Goal: Task Accomplishment & Management: Complete application form

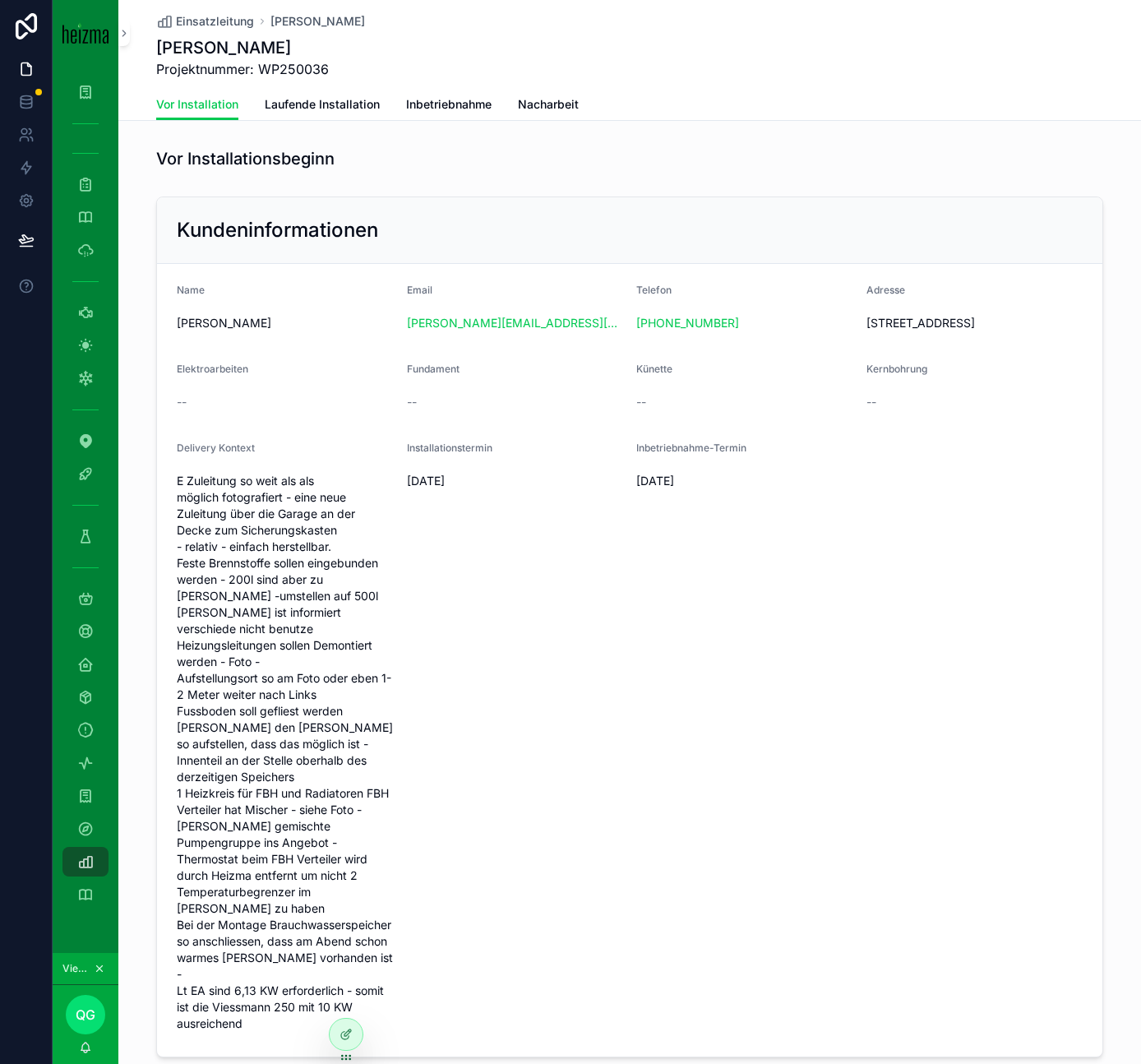
click at [225, 22] on span "Einsatzleitung" at bounding box center [215, 22] width 78 height 16
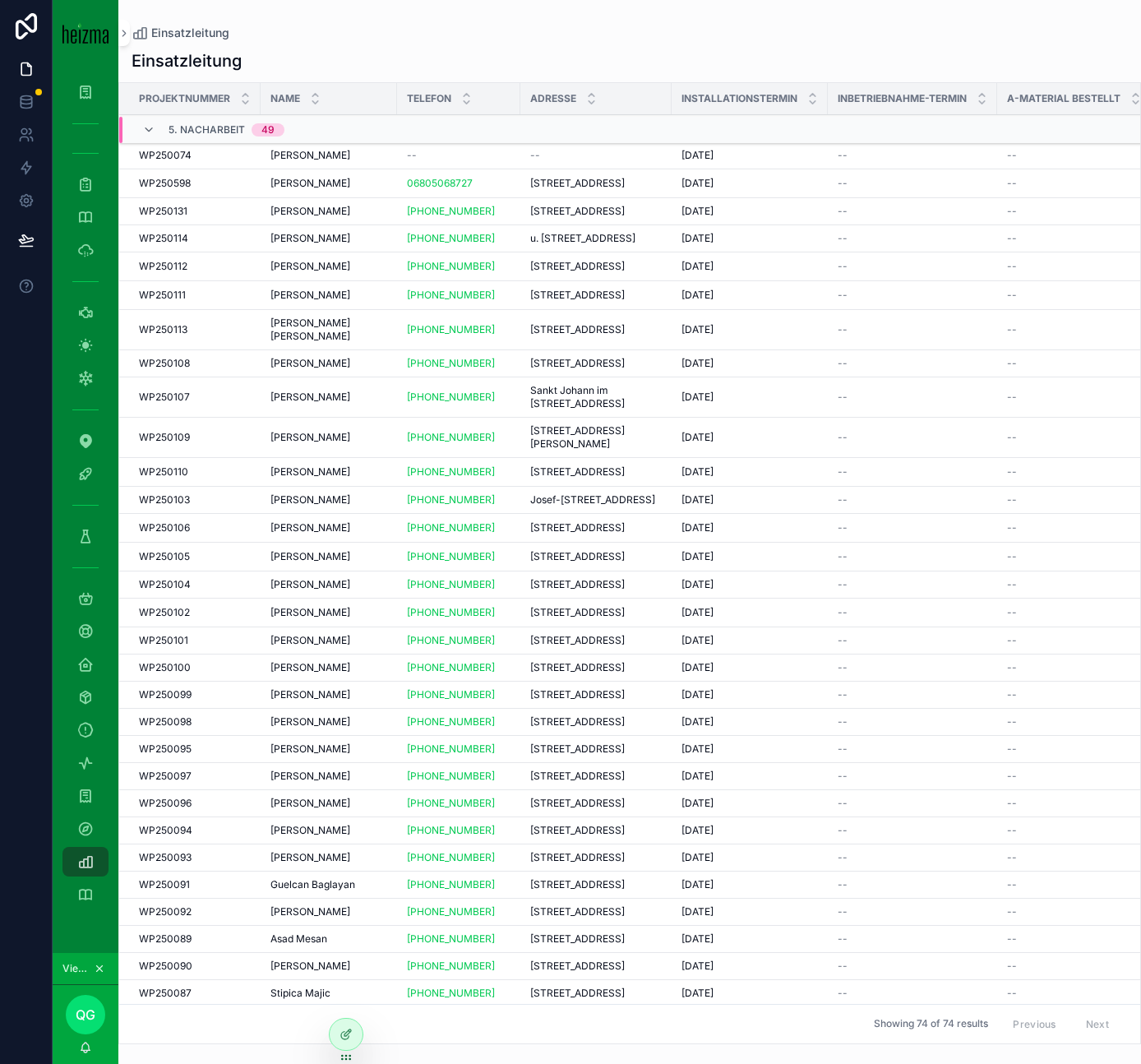
click at [149, 129] on icon "scrollable content" at bounding box center [149, 129] width 14 height 14
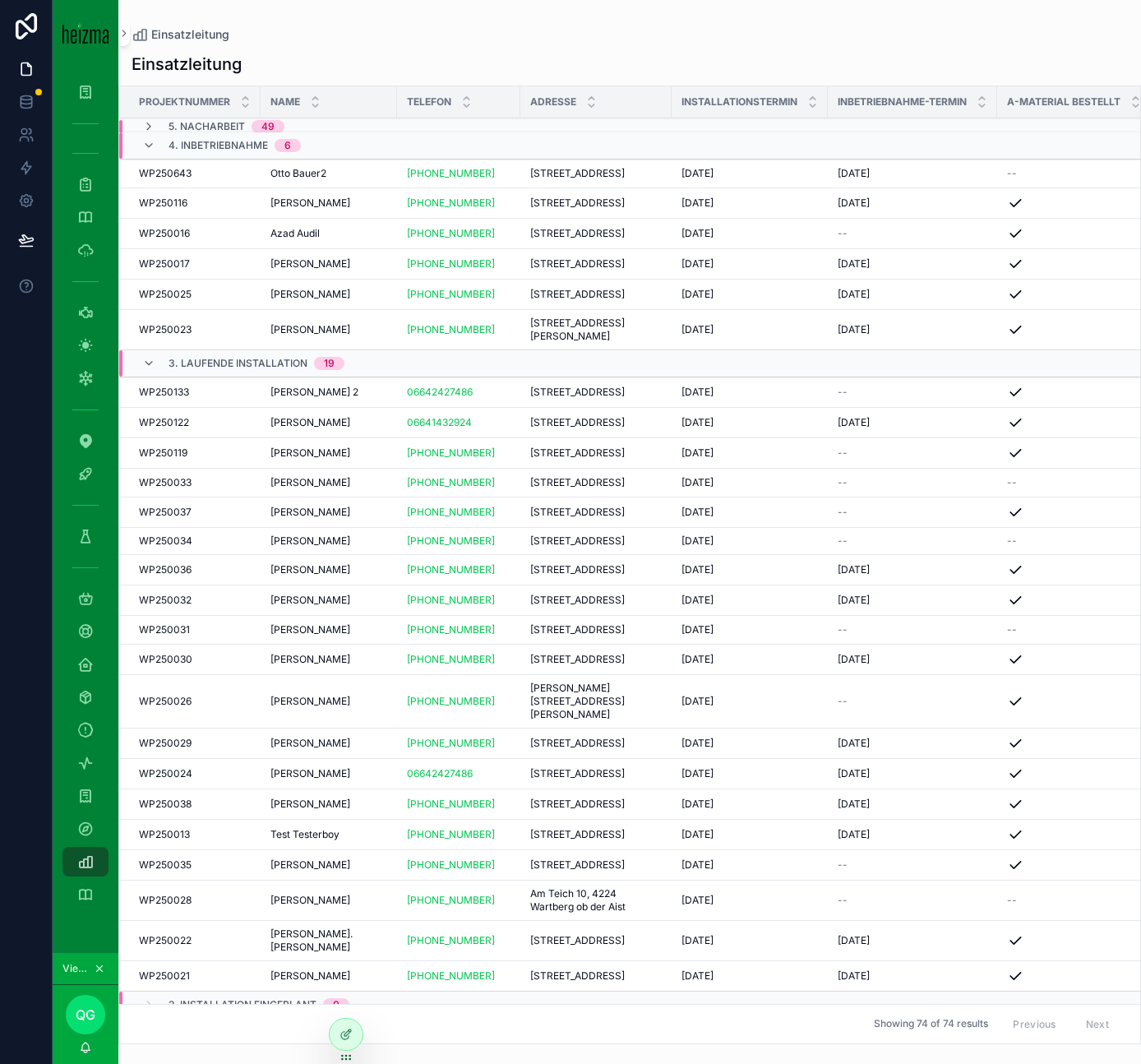
click at [147, 140] on icon "scrollable content" at bounding box center [149, 145] width 14 height 14
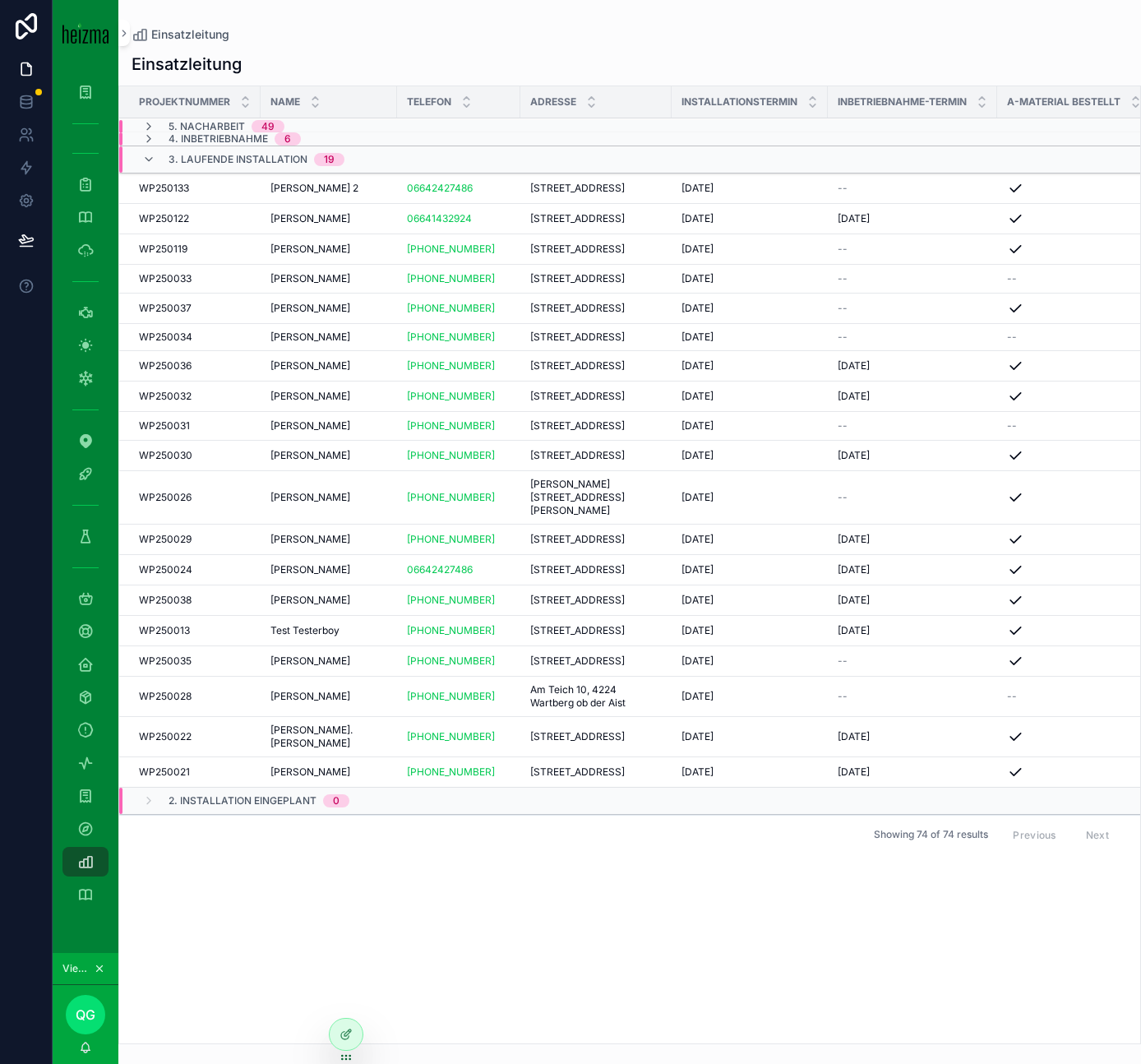
click at [152, 161] on icon "scrollable content" at bounding box center [149, 159] width 14 height 14
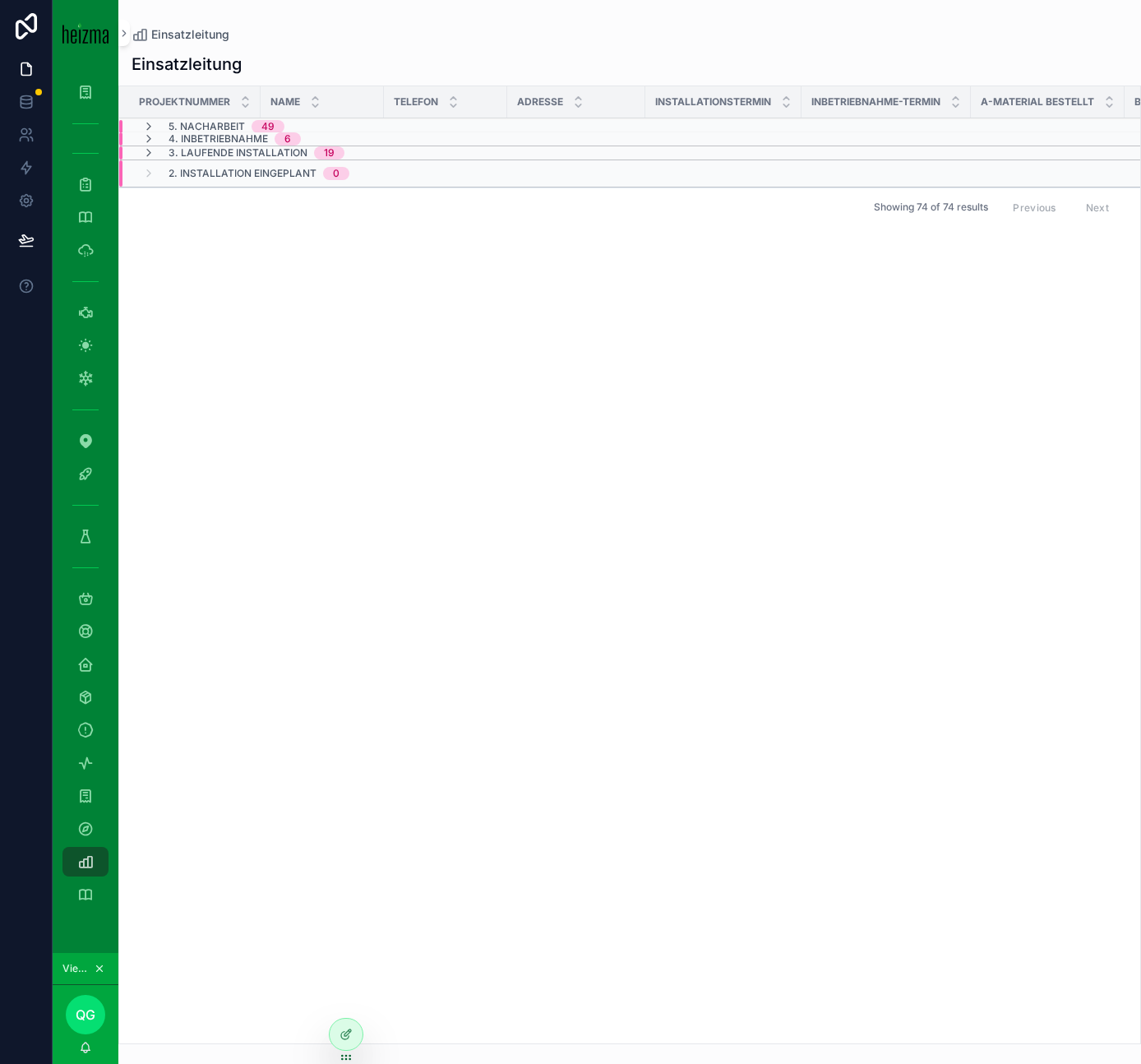
click at [157, 171] on div "2. Installation Eingeplant 0" at bounding box center [245, 173] width 207 height 26
click at [83, 791] on icon "scrollable content" at bounding box center [85, 796] width 16 height 16
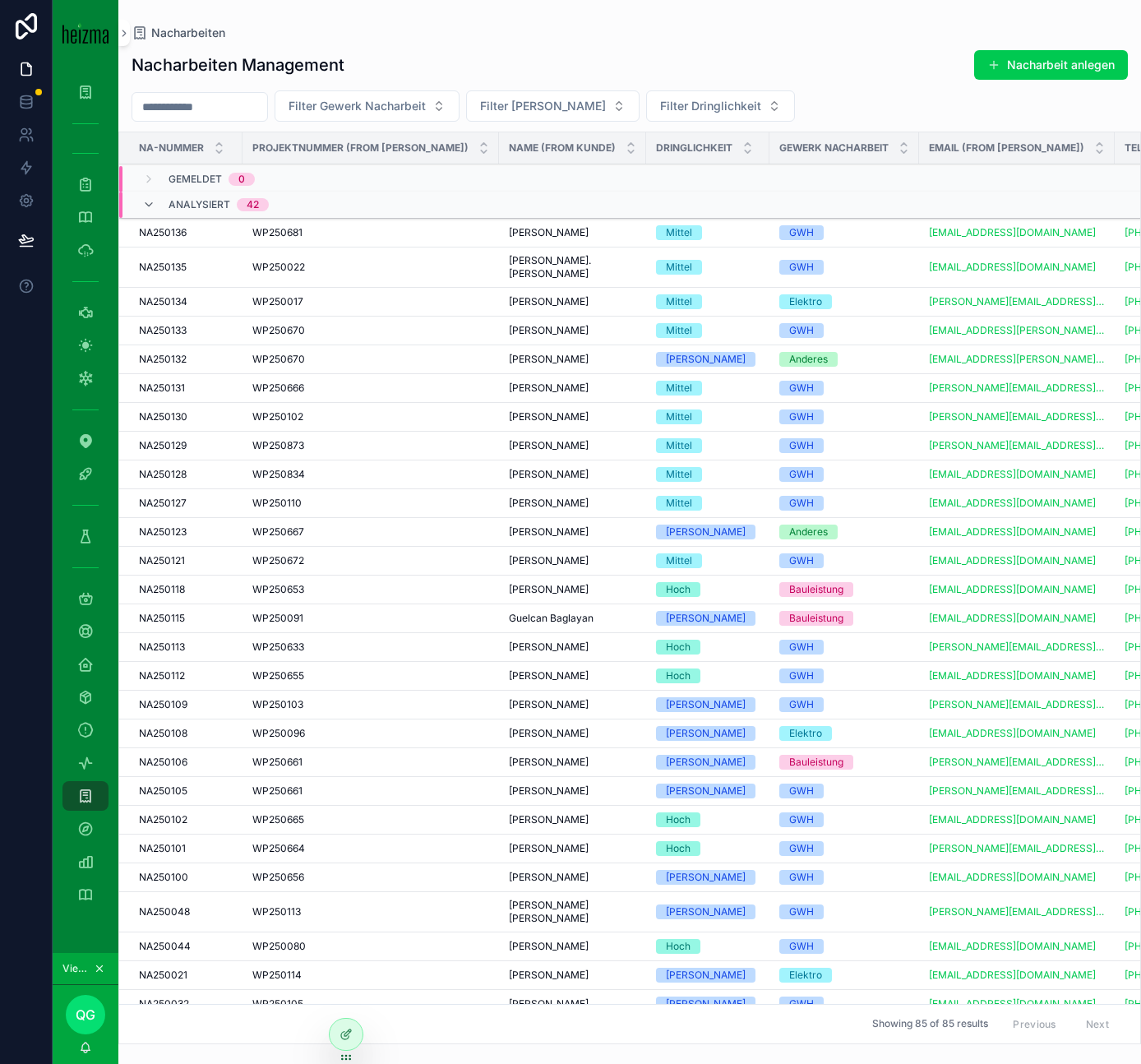
click at [214, 99] on input "scrollable content" at bounding box center [199, 106] width 135 height 23
type input "******"
click at [1039, 67] on button "Nacharbeit anlegen" at bounding box center [1051, 64] width 154 height 30
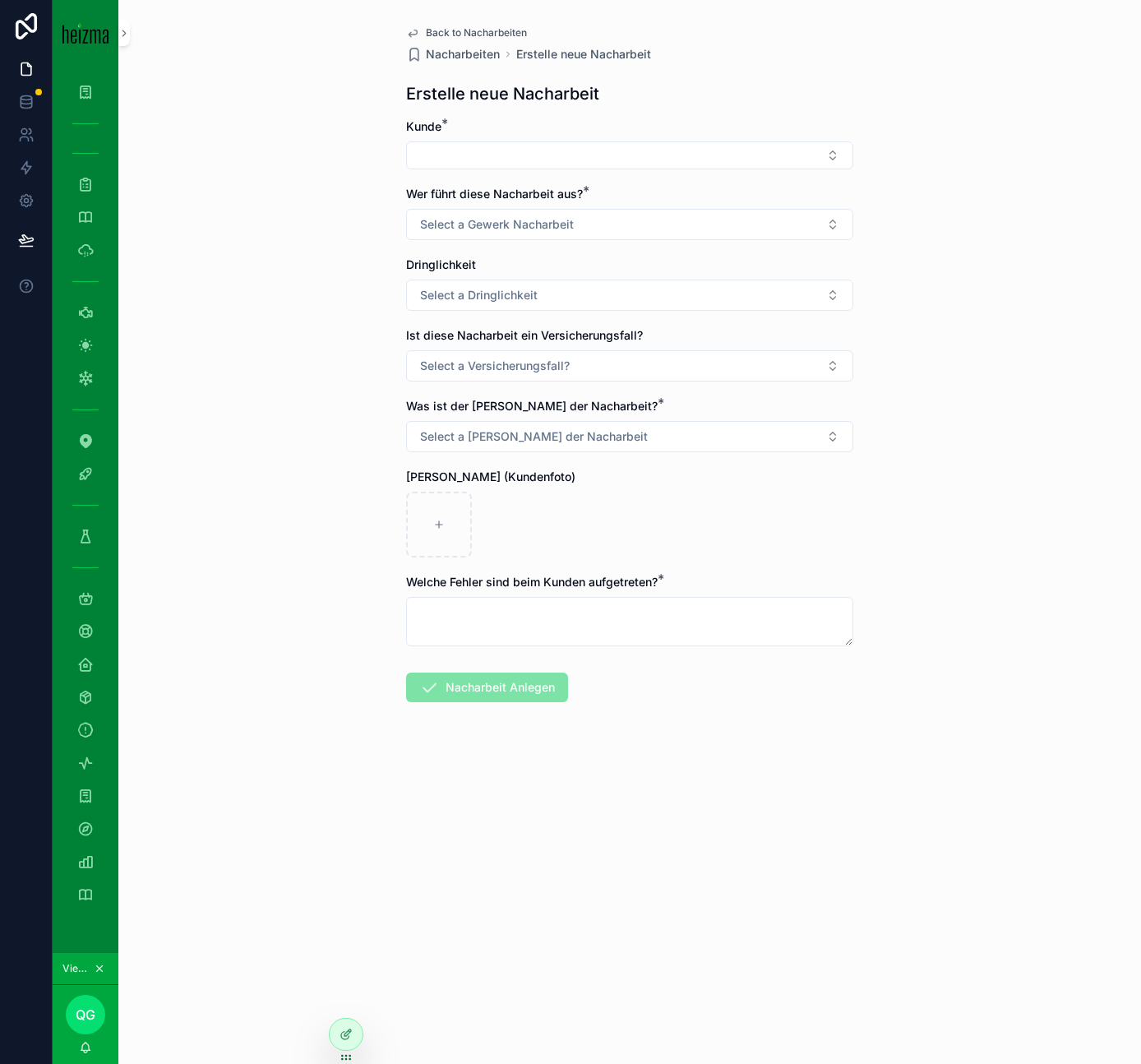
click at [575, 134] on div "Kunde *" at bounding box center [629, 127] width 447 height 16
click at [568, 147] on button "Select Button" at bounding box center [629, 155] width 447 height 28
type input "******"
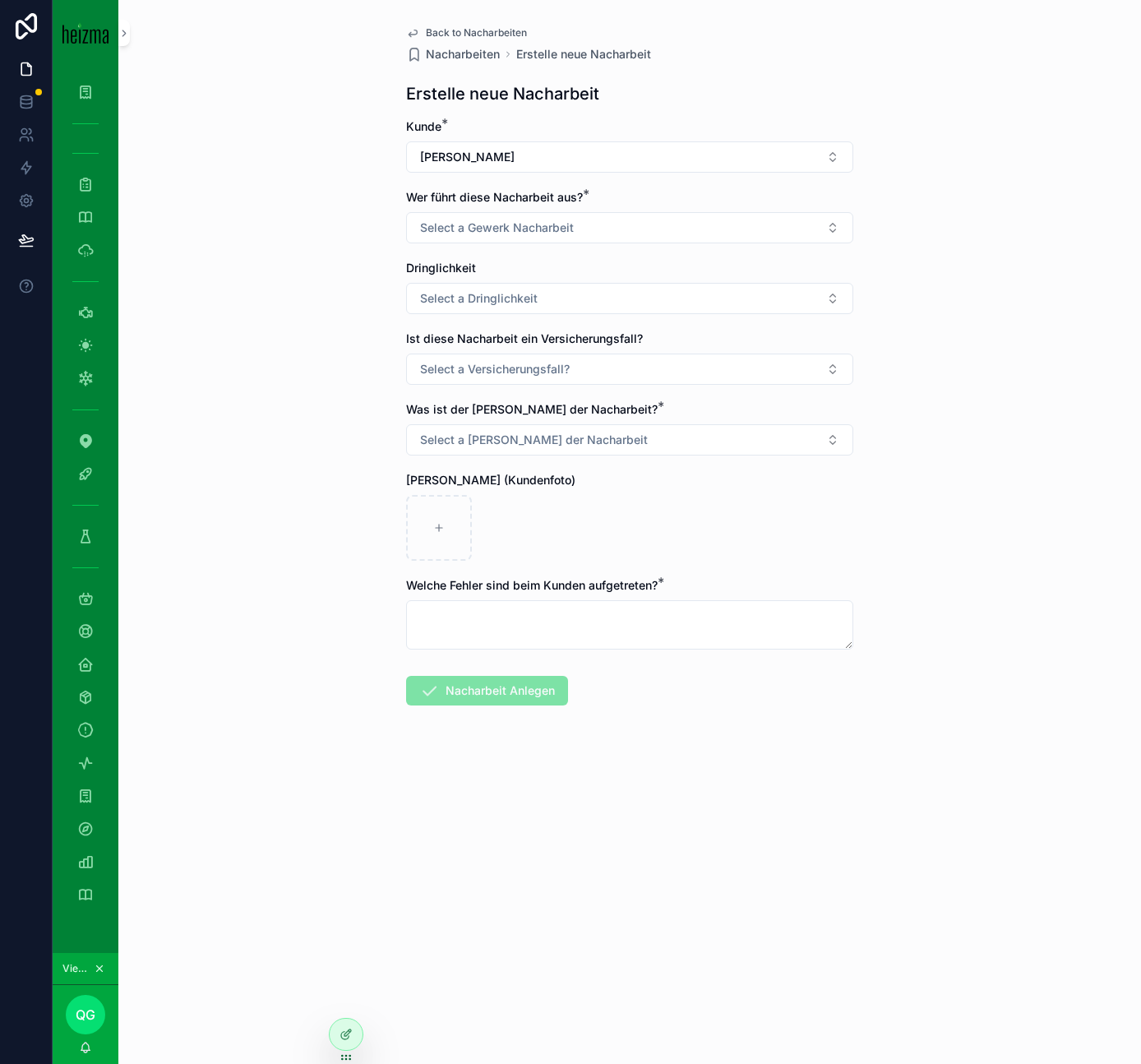
click at [525, 228] on span "Select a Gewerk Nacharbeit" at bounding box center [497, 227] width 154 height 16
click at [610, 318] on div "Elektro" at bounding box center [629, 318] width 228 height 24
click at [550, 305] on button "Select a Dringlichkeit" at bounding box center [629, 298] width 447 height 31
click at [594, 386] on div "Mittel" at bounding box center [629, 388] width 228 height 24
click at [541, 369] on span "Select a Versicherungsfall?" at bounding box center [494, 369] width 149 height 16
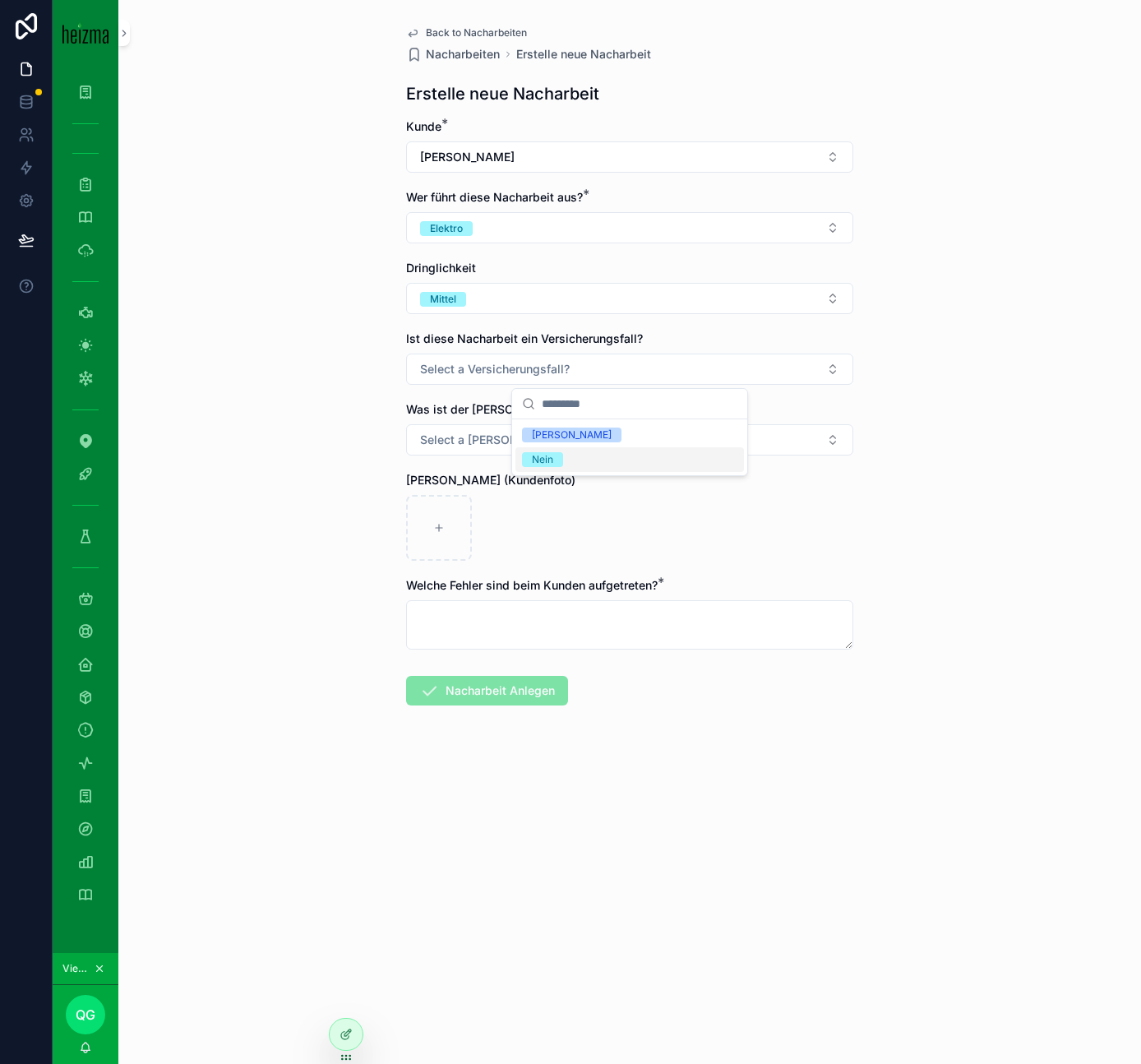
click at [582, 457] on div "Nein" at bounding box center [629, 459] width 228 height 24
click at [568, 441] on span "Select a Grund der Nacharbeit" at bounding box center [533, 440] width 227 height 16
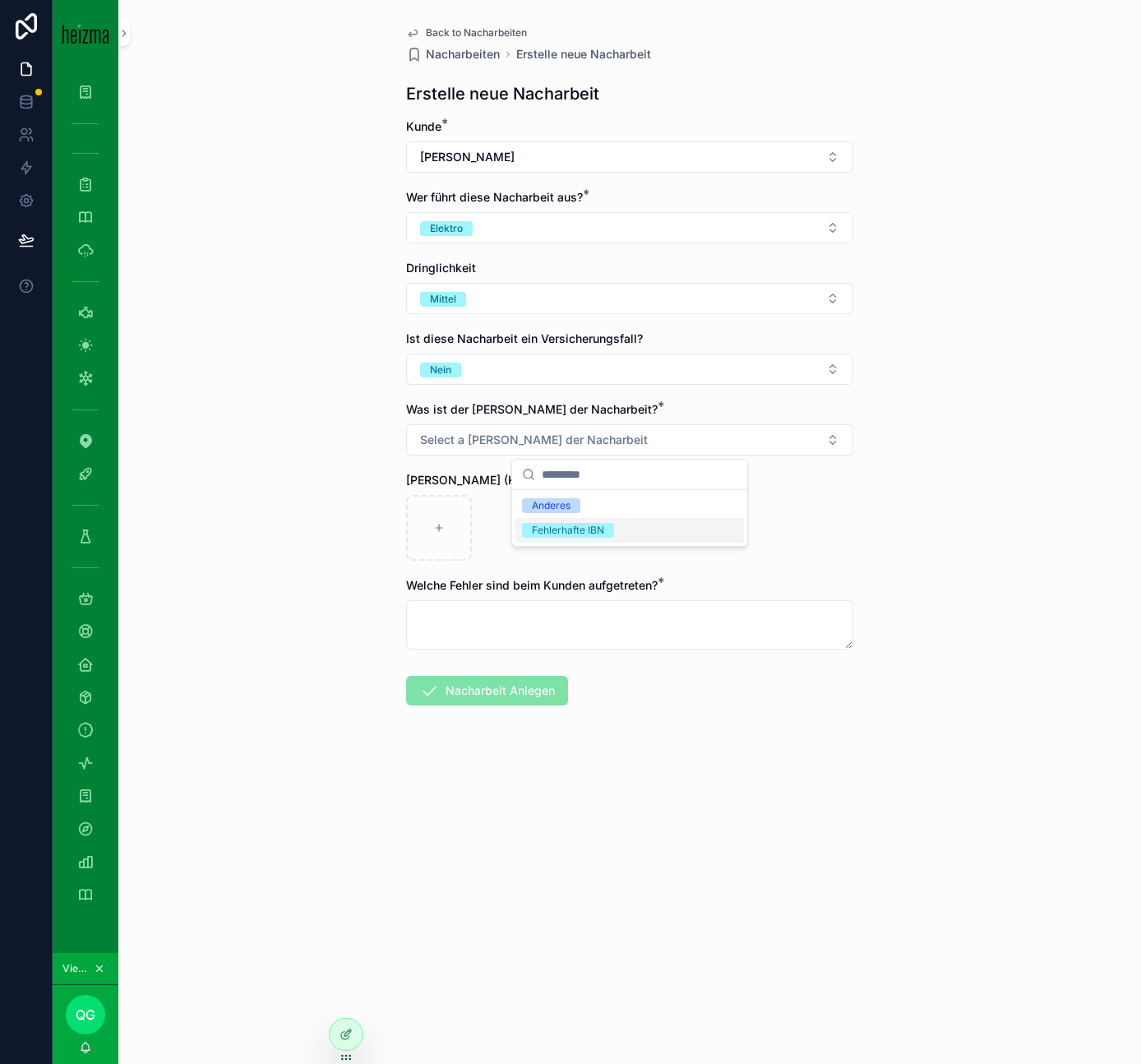
click at [595, 527] on div "Fehlerhafte IBN" at bounding box center [568, 530] width 72 height 14
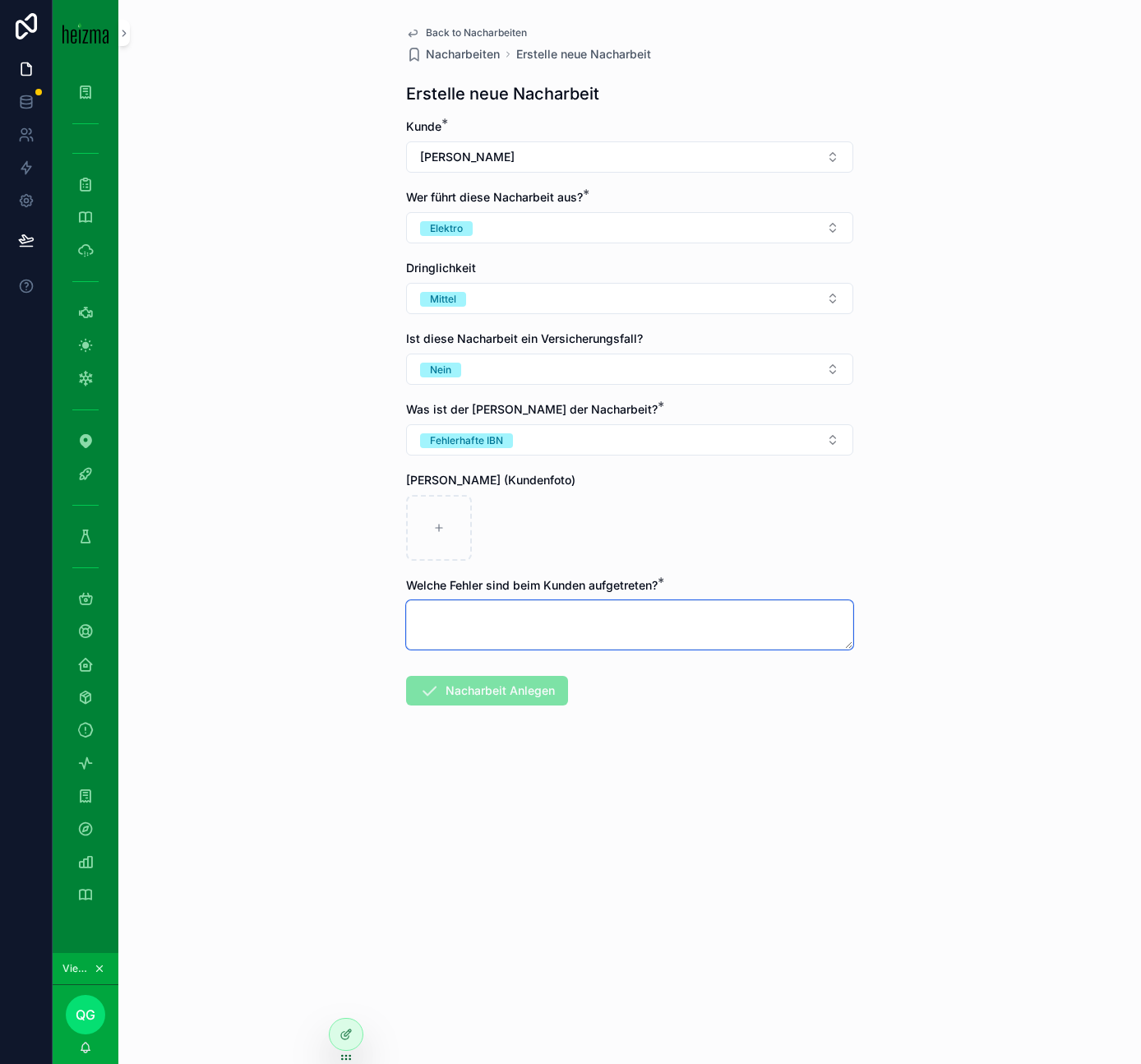
click at [464, 615] on textarea "scrollable content" at bounding box center [629, 625] width 447 height 49
paste textarea "**********"
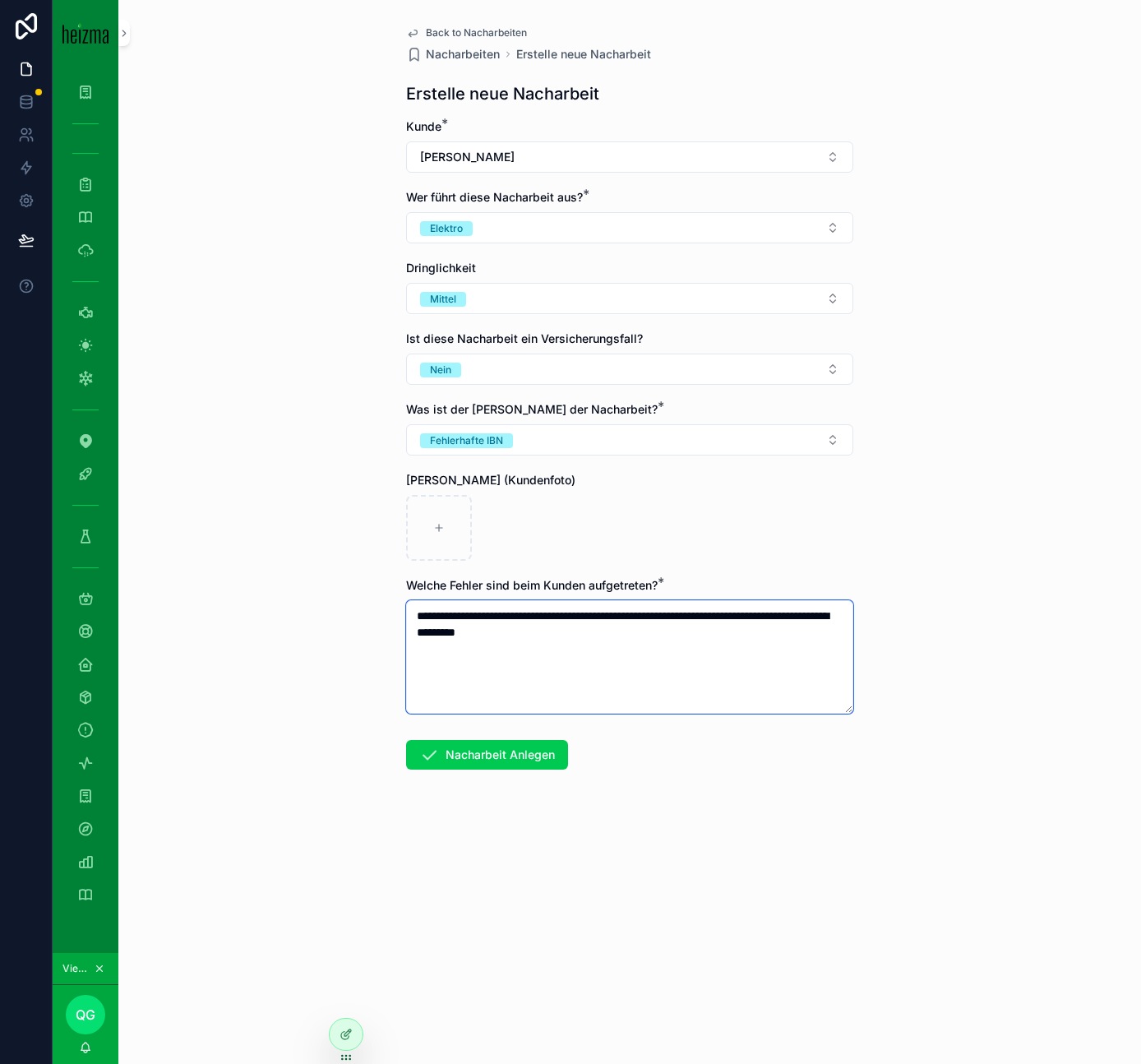
click at [426, 615] on textarea "**********" at bounding box center [629, 657] width 447 height 113
type textarea "**********"
click at [522, 762] on button "Nacharbeit Anlegen" at bounding box center [486, 754] width 162 height 30
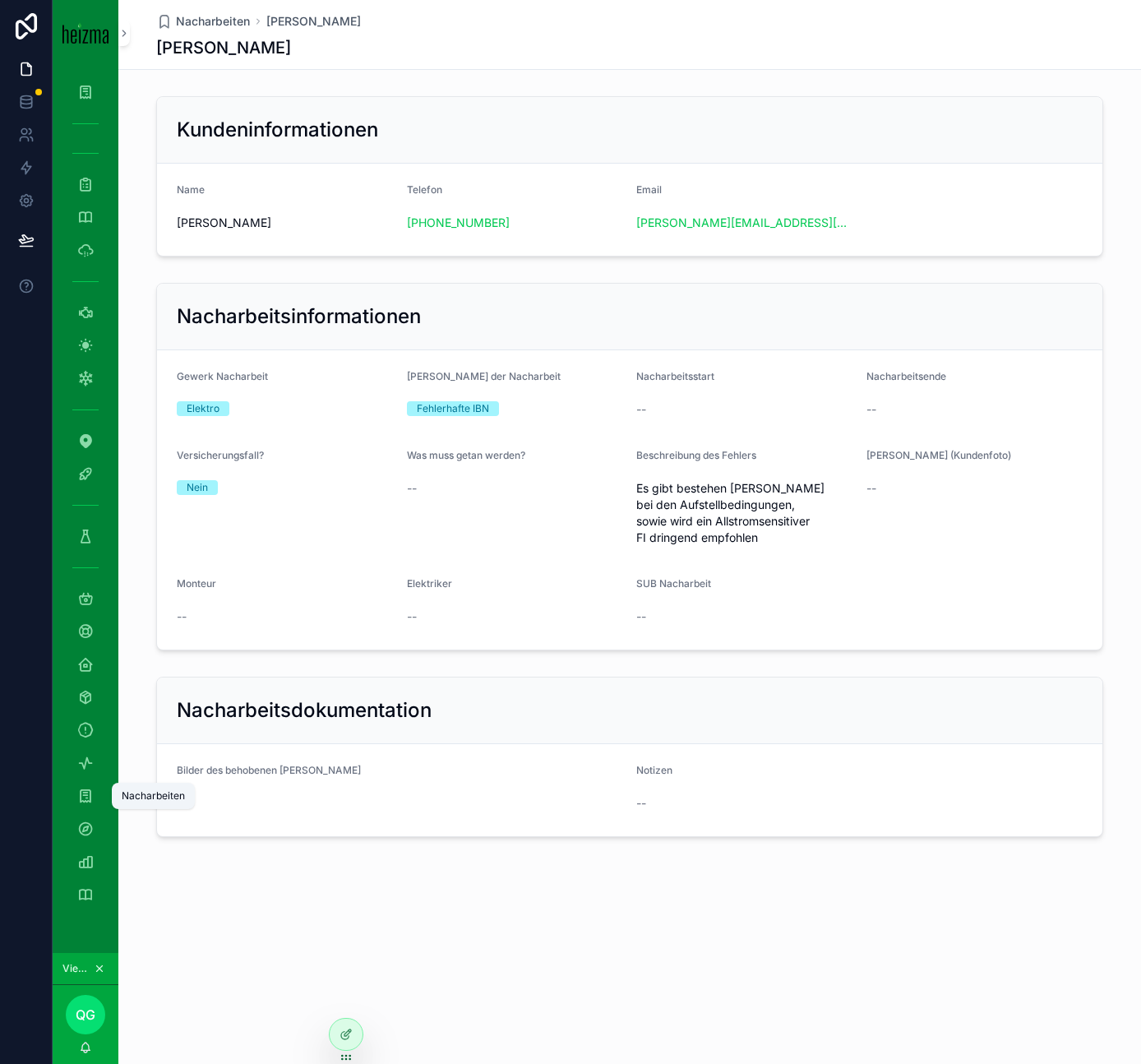
click at [90, 791] on icon "scrollable content" at bounding box center [85, 796] width 16 height 16
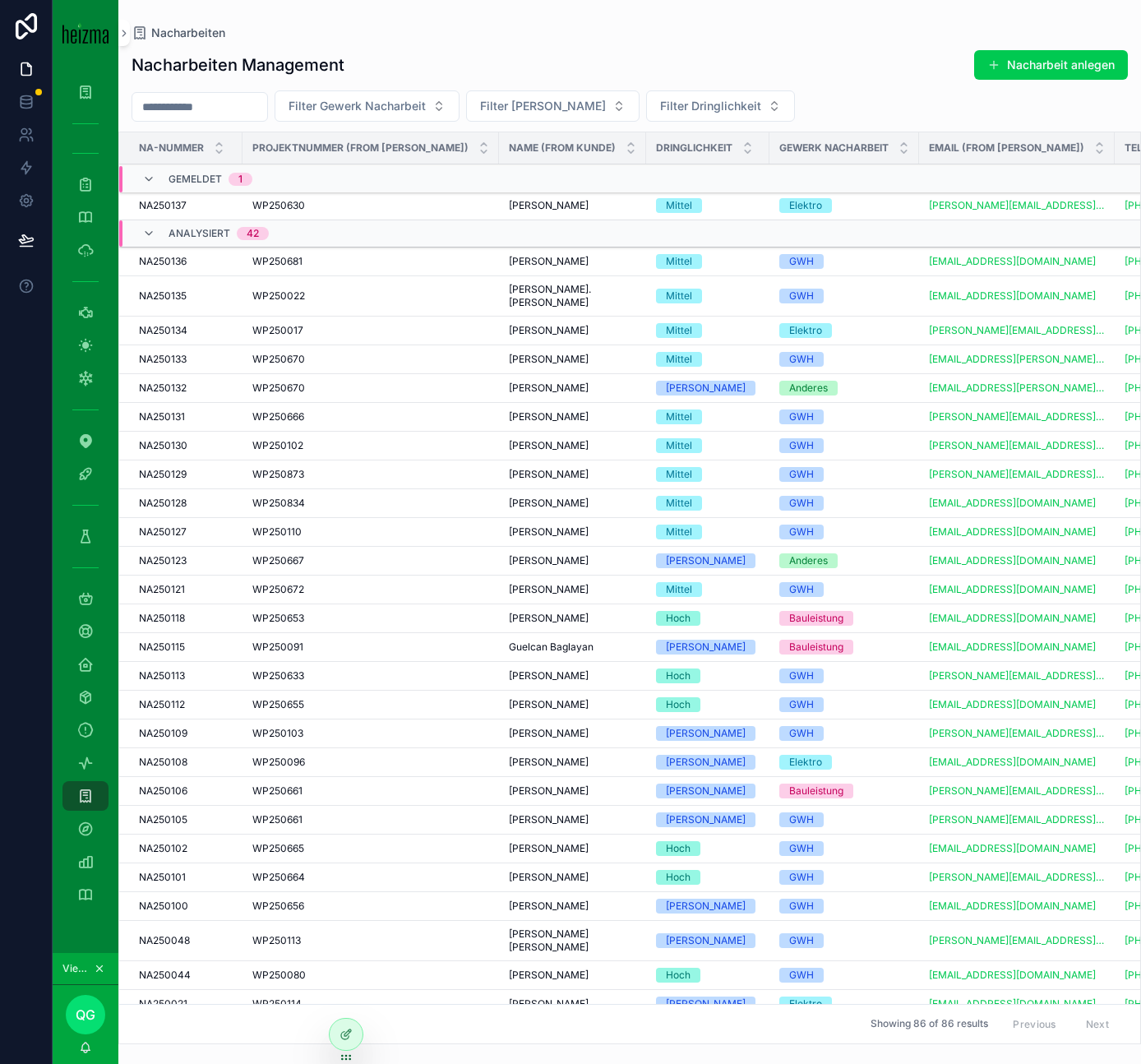
click at [244, 100] on input "scrollable content" at bounding box center [199, 106] width 135 height 23
paste input "******"
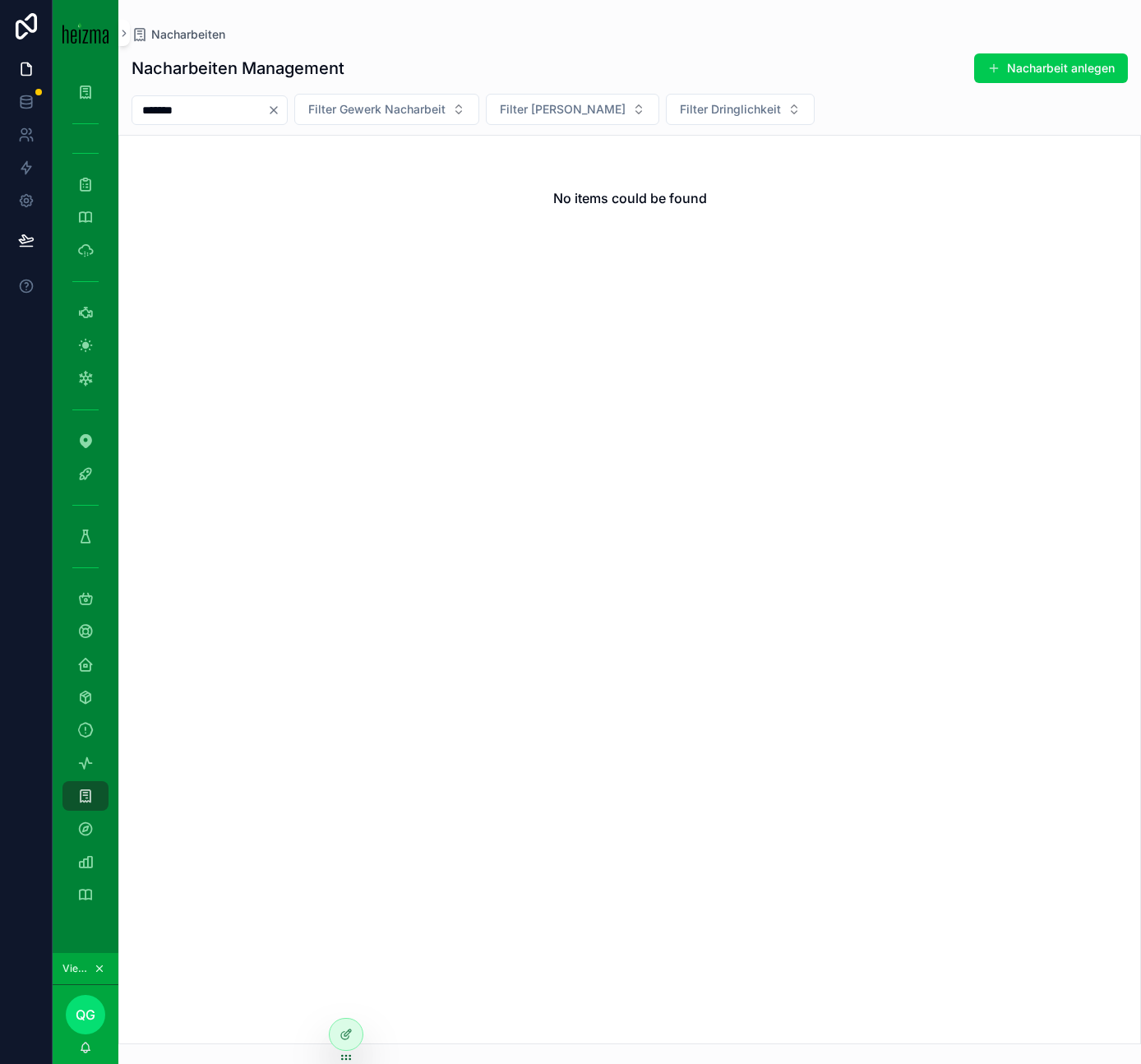
type input "******"
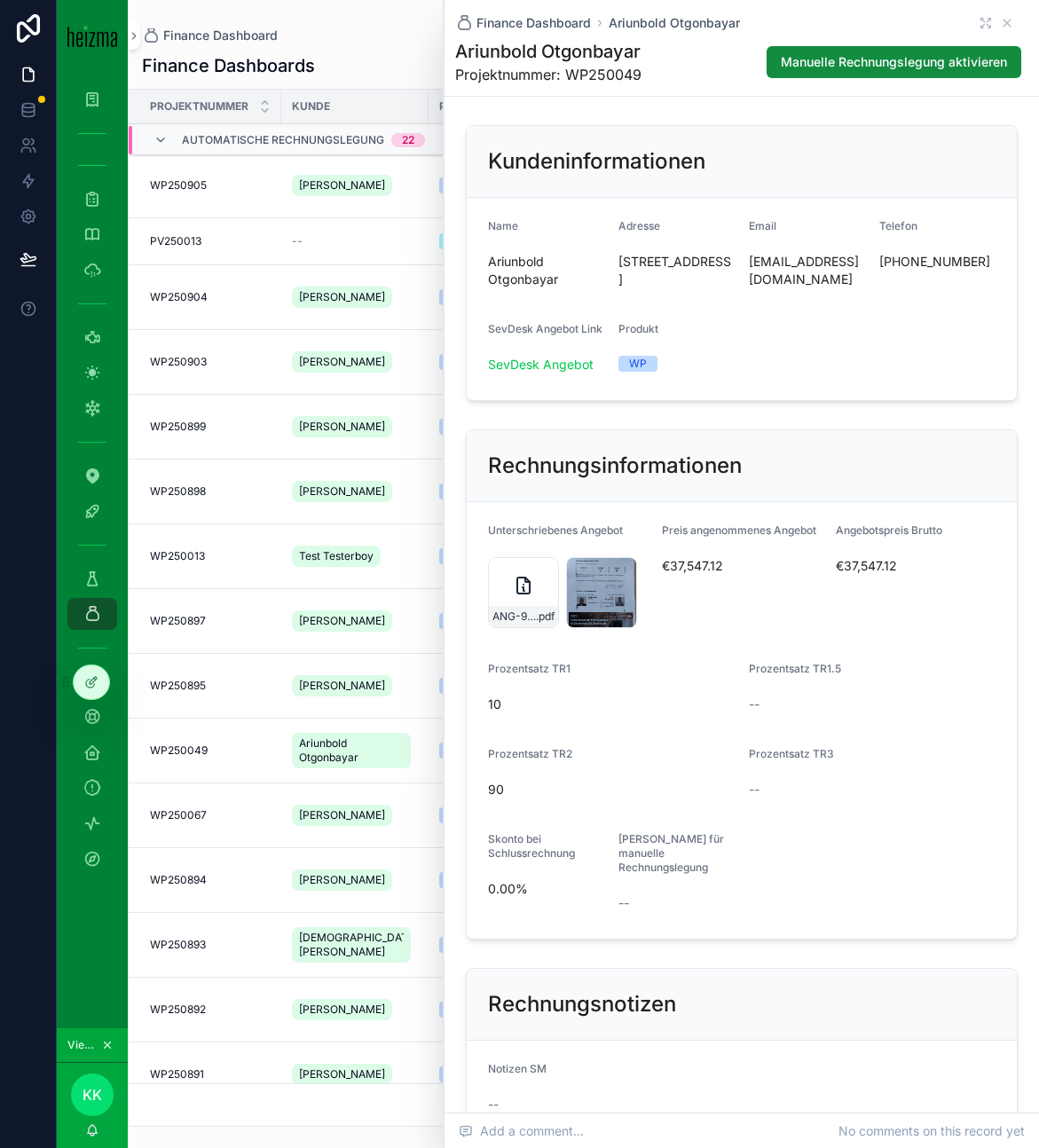
scroll to position [948, 0]
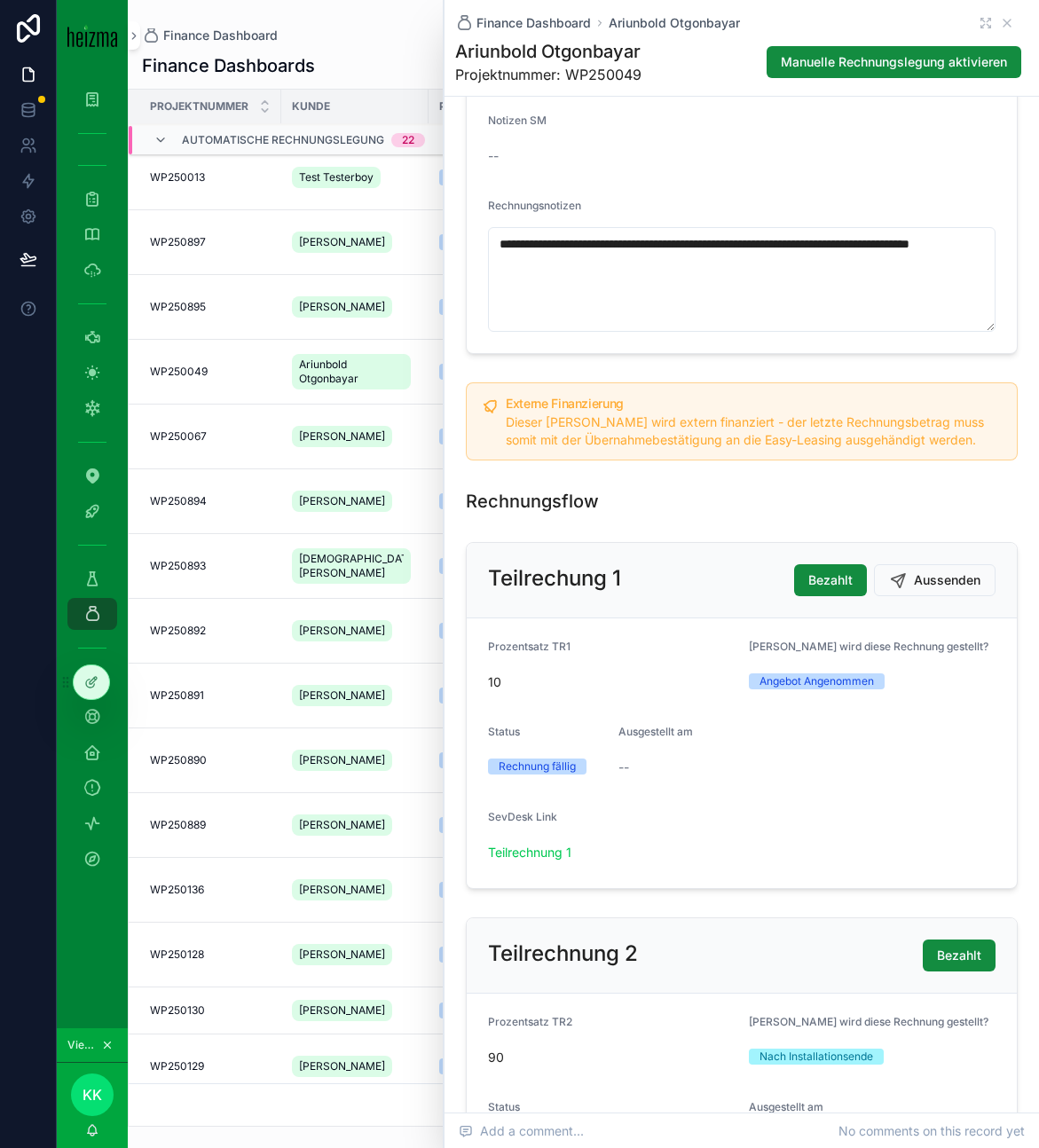
click at [99, 1094] on span "KK" at bounding box center [92, 1094] width 20 height 21
click at [671, 128] on div "Notizen SM" at bounding box center [741, 124] width 507 height 21
click at [1014, 24] on div "Finance Dashboard Ariunbold Otgonbayar" at bounding box center [742, 23] width 573 height 18
click at [953, 69] on span "Manuelle Rechnungslegung aktivieren" at bounding box center [893, 62] width 226 height 18
click at [1012, 25] on icon "scrollable content" at bounding box center [1007, 22] width 15 height 15
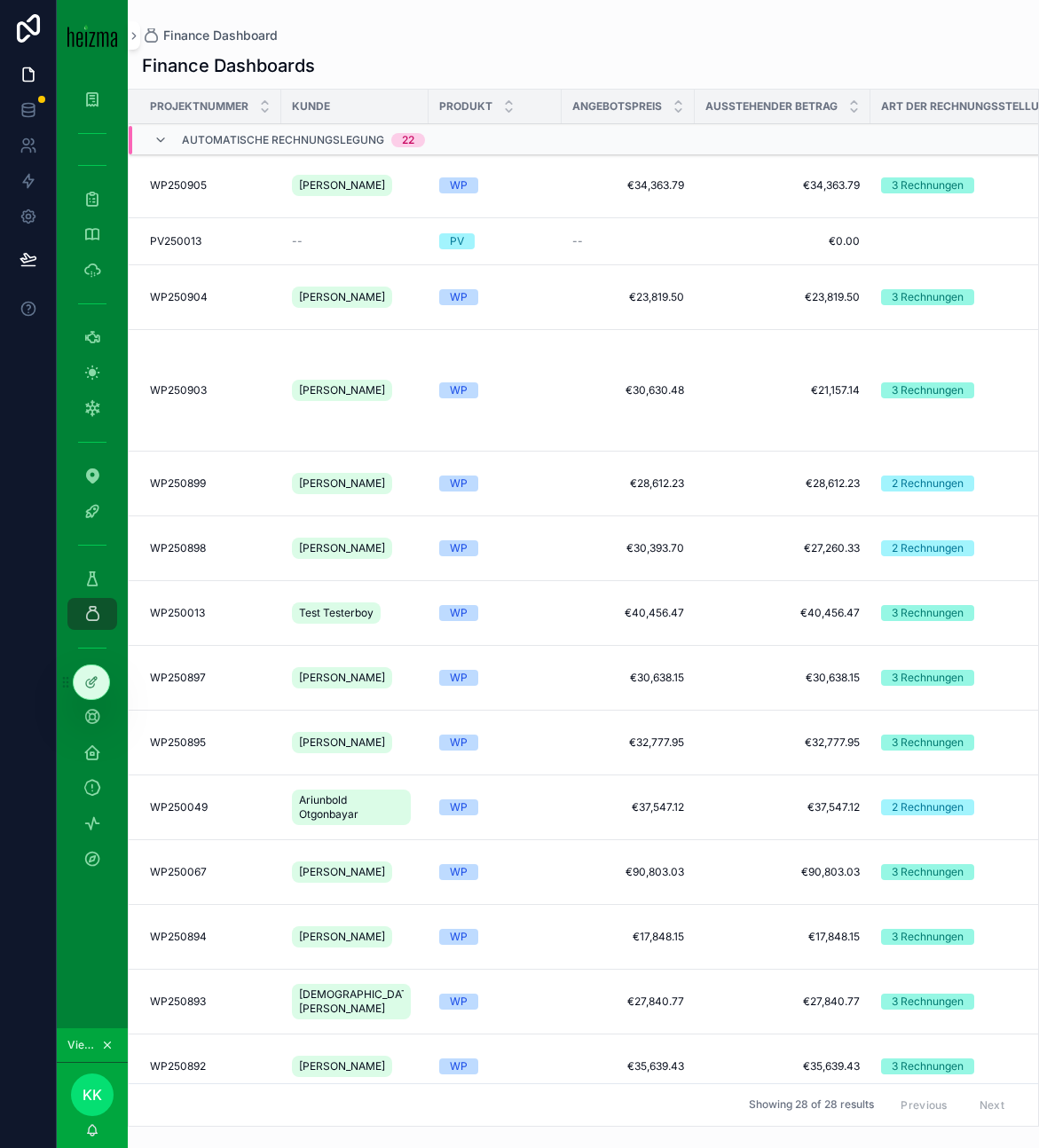
click at [0, 0] on div at bounding box center [0, 0] width 0 height 0
click at [0, 0] on icon at bounding box center [0, 0] width 0 height 0
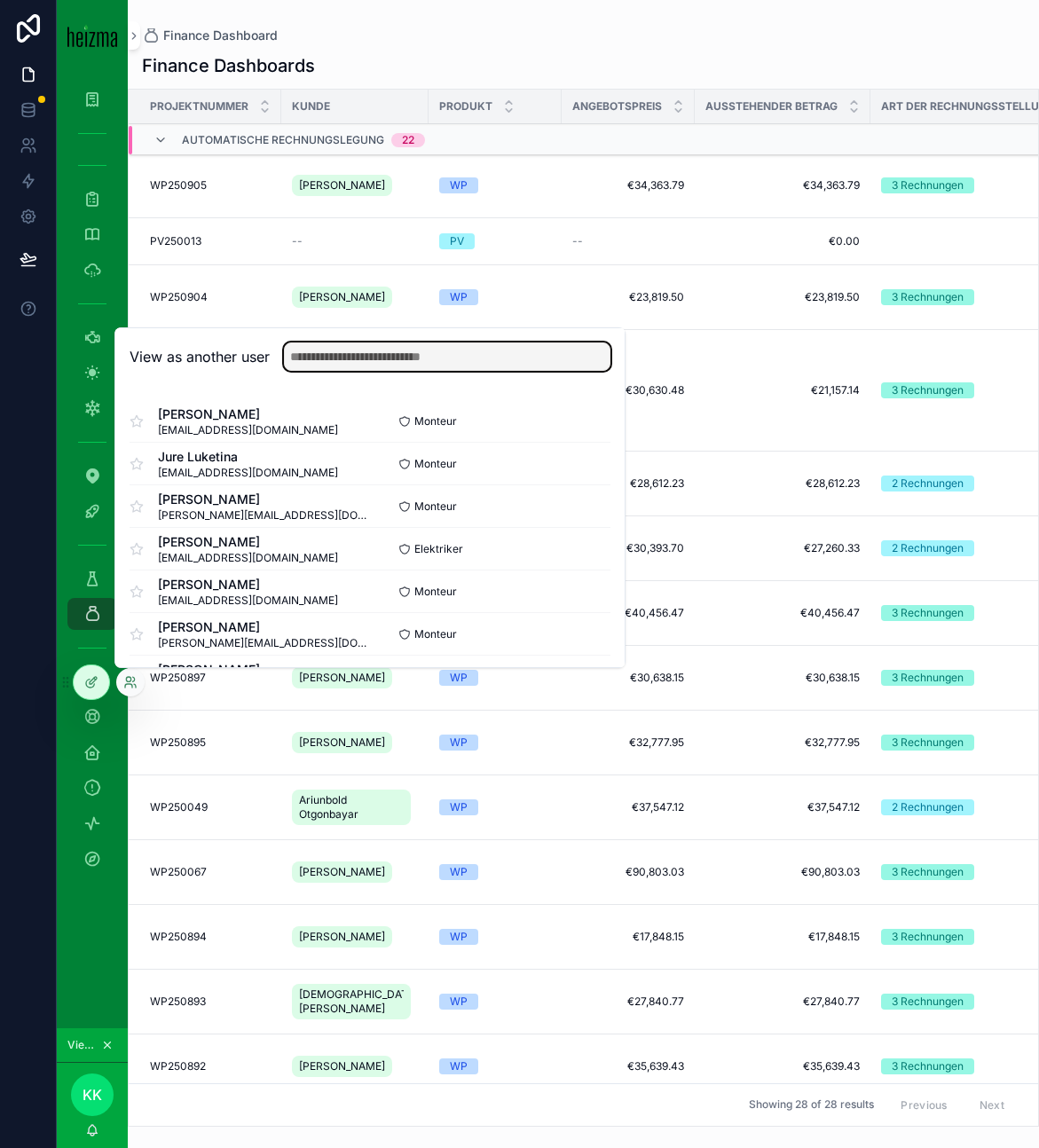
click at [459, 361] on input "text" at bounding box center [447, 356] width 326 height 28
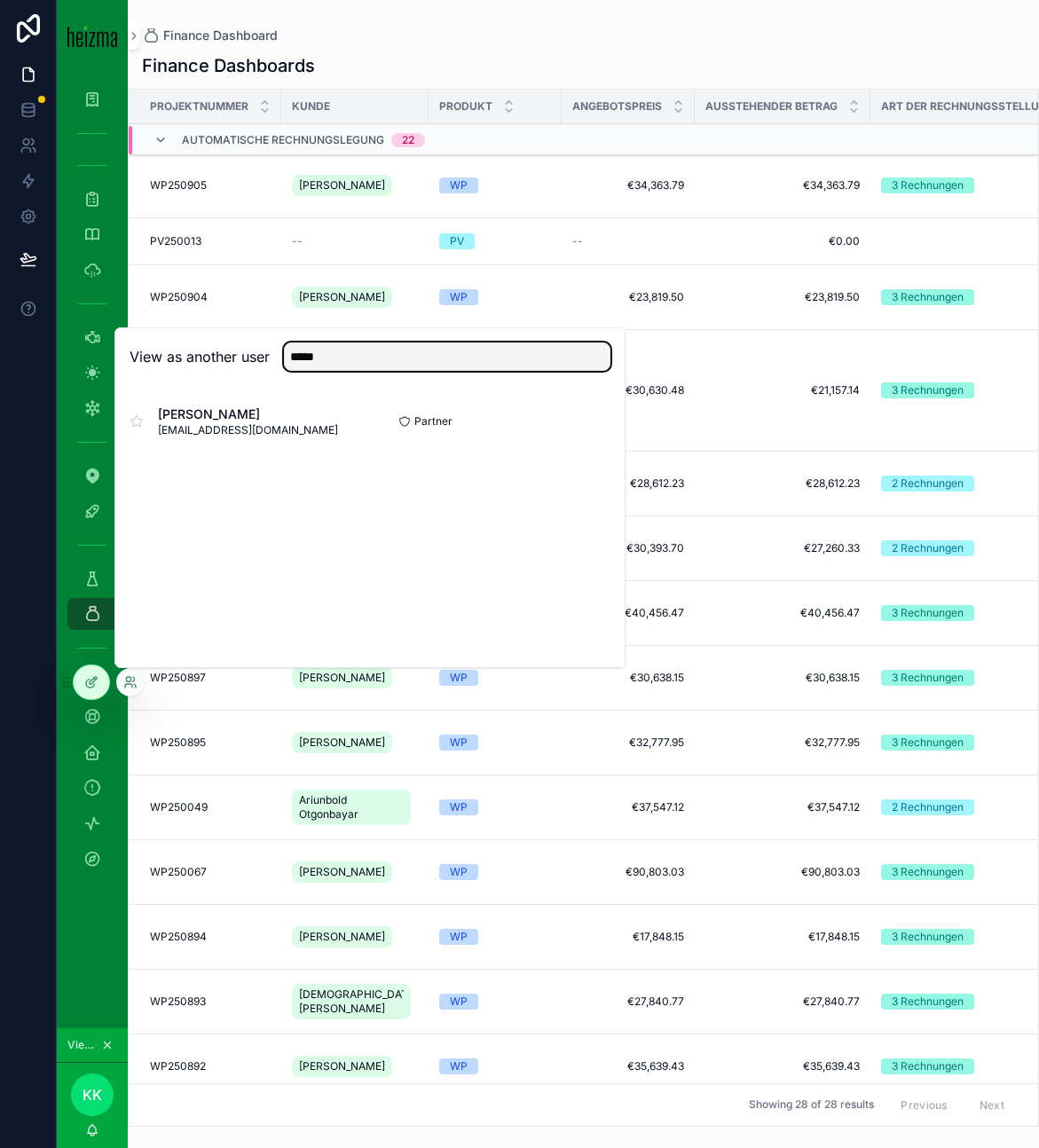
type input "*****"
click at [0, 0] on button "Select" at bounding box center [0, 0] width 0 height 0
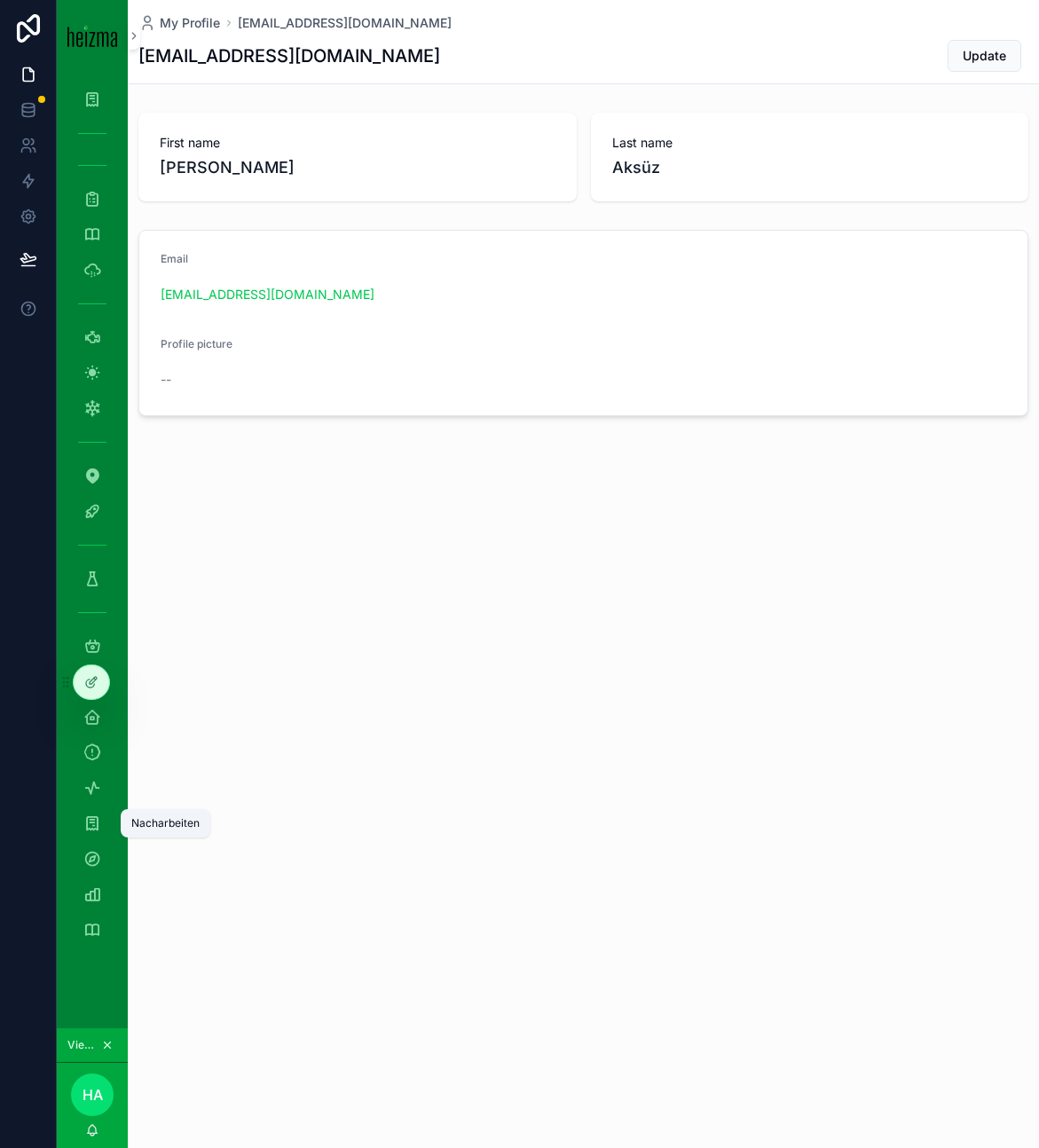
click at [92, 819] on icon "scrollable content" at bounding box center [92, 823] width 18 height 18
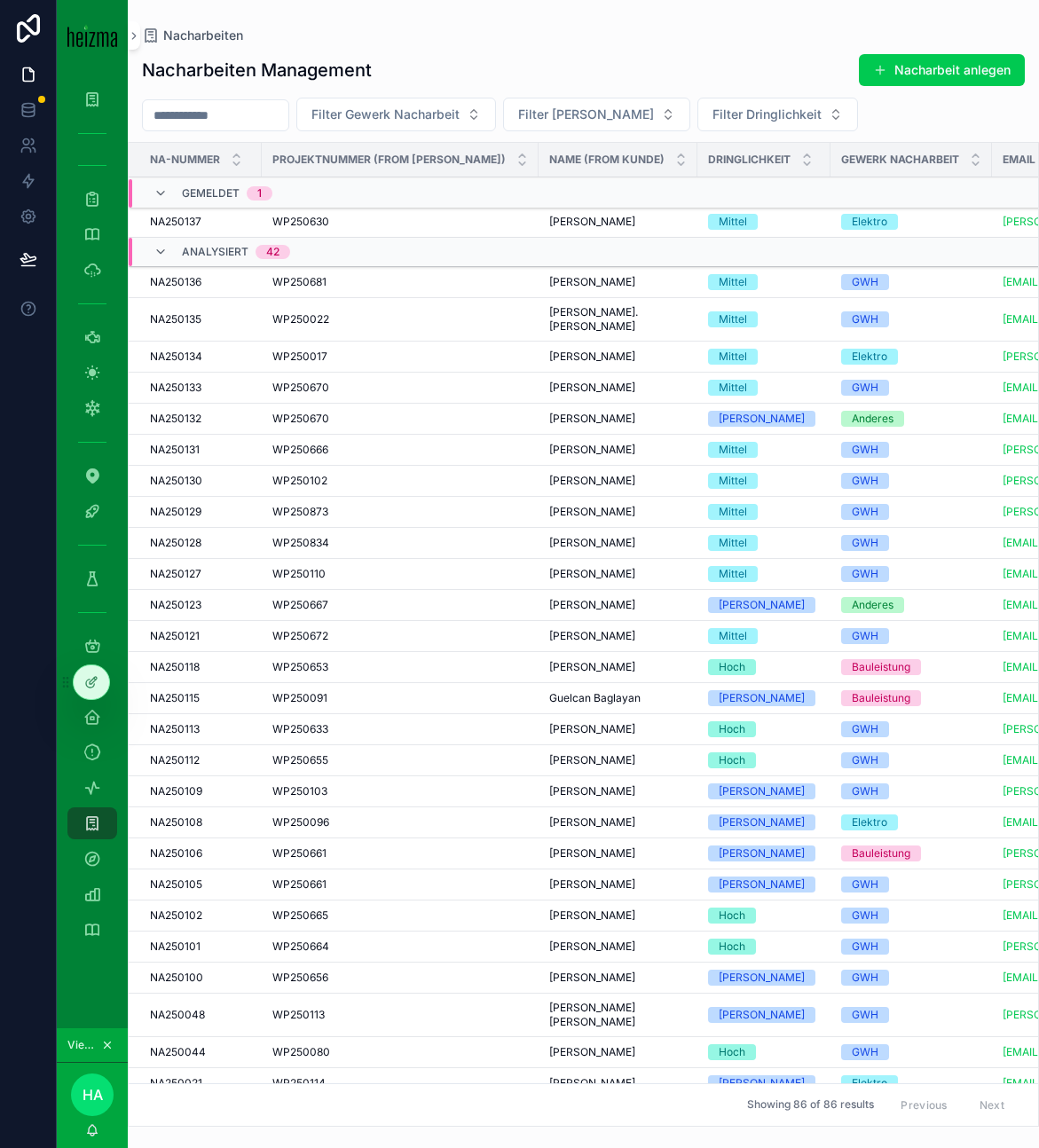
click at [244, 101] on div "scrollable content" at bounding box center [215, 115] width 148 height 32
click at [208, 108] on input "scrollable content" at bounding box center [215, 114] width 146 height 24
paste input "******"
type input "******"
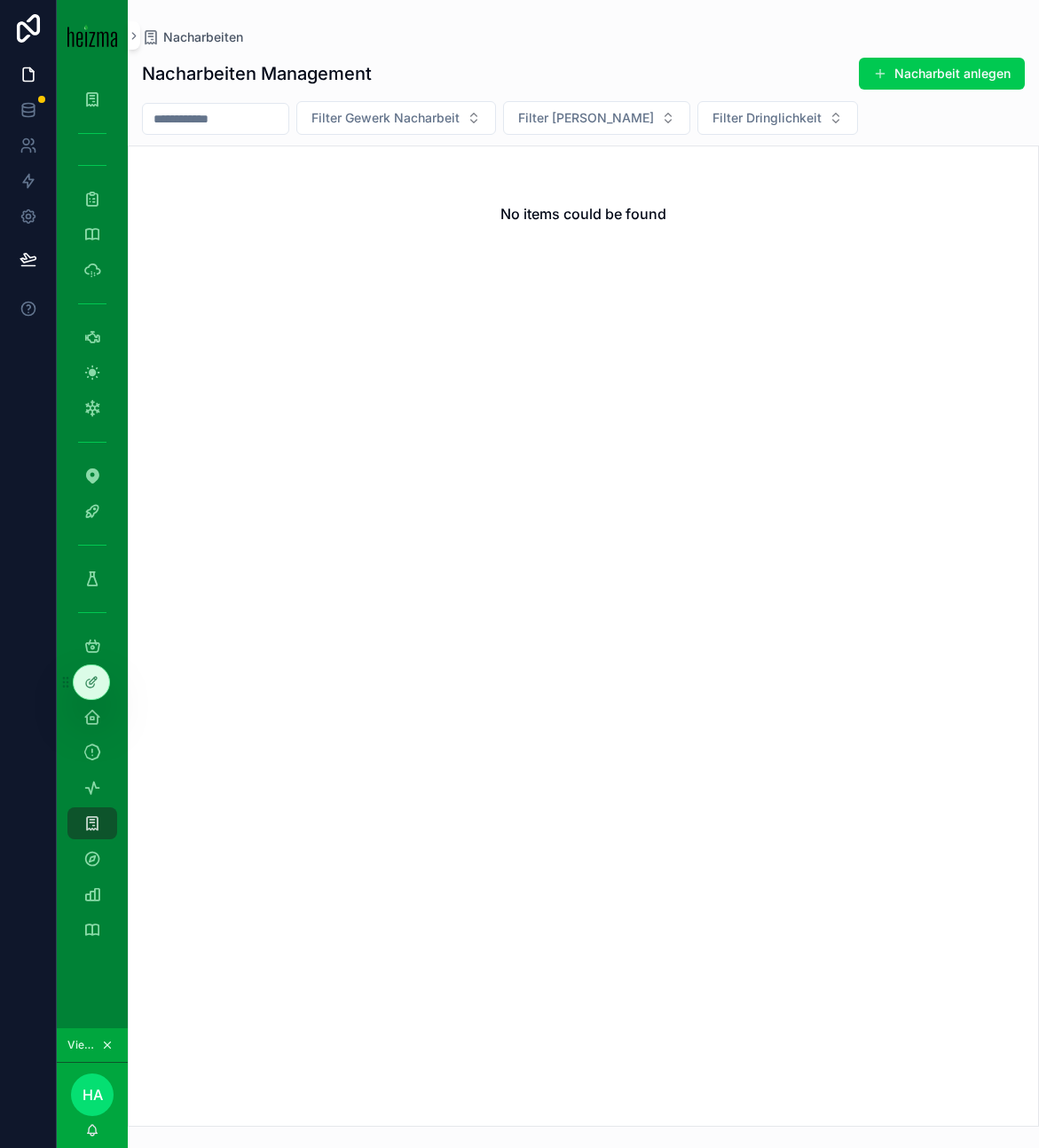
click at [622, 63] on div "Nacharbeiten Management Nacharbeit anlegen" at bounding box center [583, 73] width 883 height 33
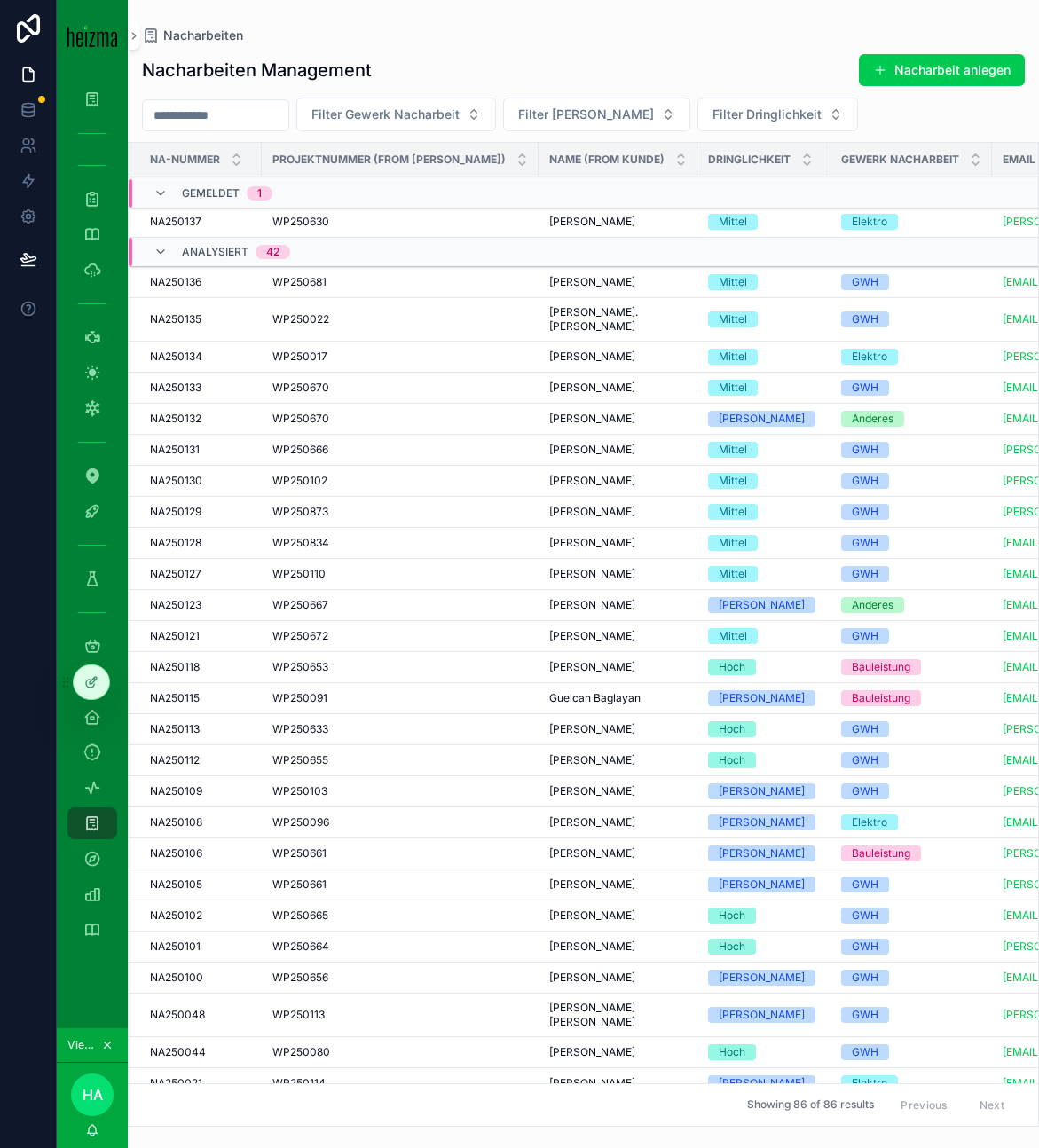
click at [909, 64] on button "Nacharbeit anlegen" at bounding box center [942, 69] width 166 height 32
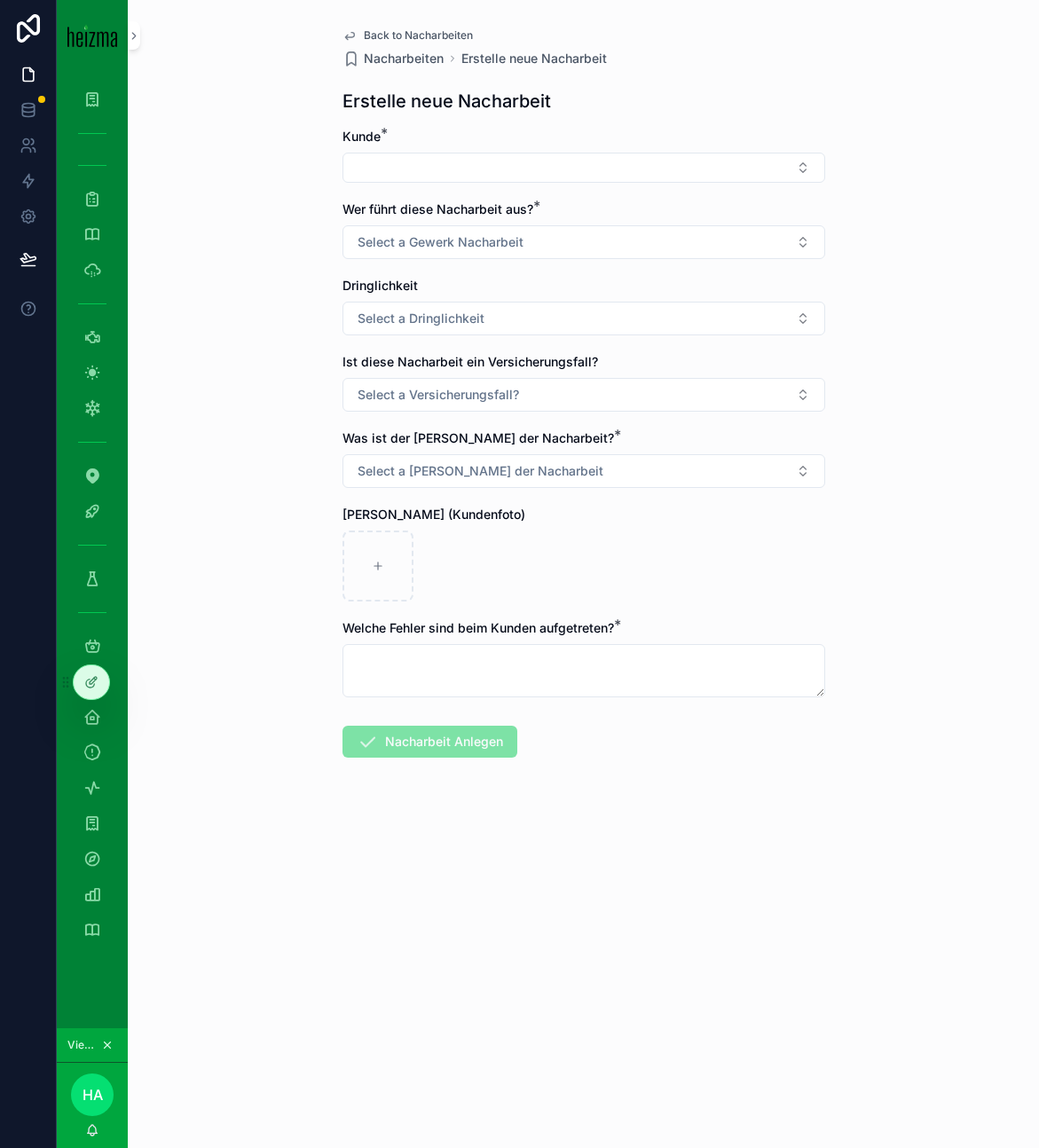
click at [592, 167] on button "Select Button" at bounding box center [584, 167] width 483 height 30
type input "******"
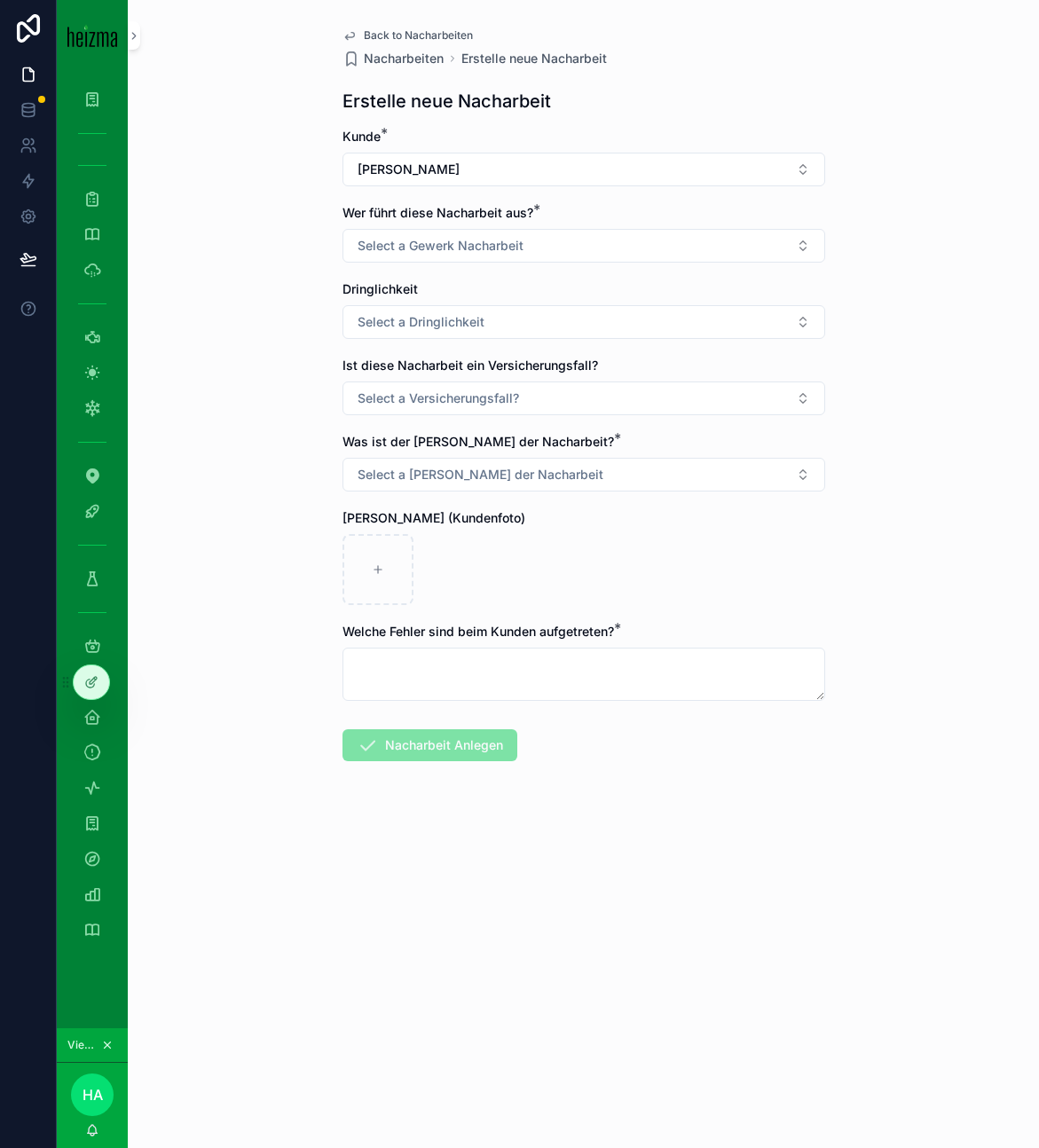
click at [580, 240] on button "Select a Gewerk Nacharbeit" at bounding box center [584, 245] width 483 height 33
click at [605, 312] on div "GWH" at bounding box center [584, 316] width 246 height 26
click at [547, 317] on button "Select a Dringlichkeit" at bounding box center [584, 321] width 483 height 33
click at [548, 451] on div "Hoch" at bounding box center [584, 446] width 246 height 26
click at [581, 384] on button "Select a Versicherungsfall?" at bounding box center [584, 398] width 483 height 33
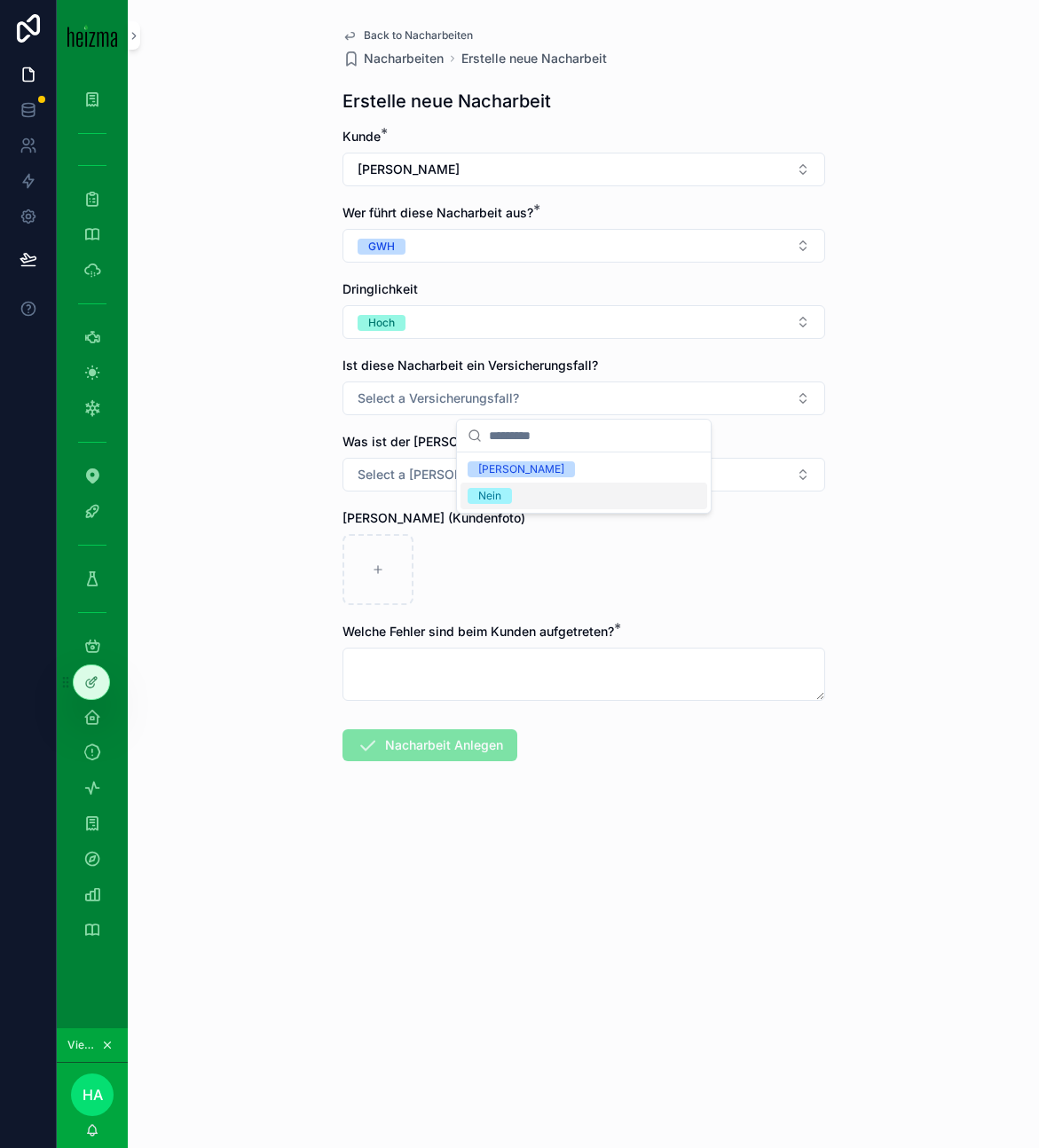
click at [562, 492] on div "Nein" at bounding box center [584, 495] width 246 height 26
click at [544, 489] on button "Select a Grund der Nacharbeit" at bounding box center [584, 474] width 483 height 33
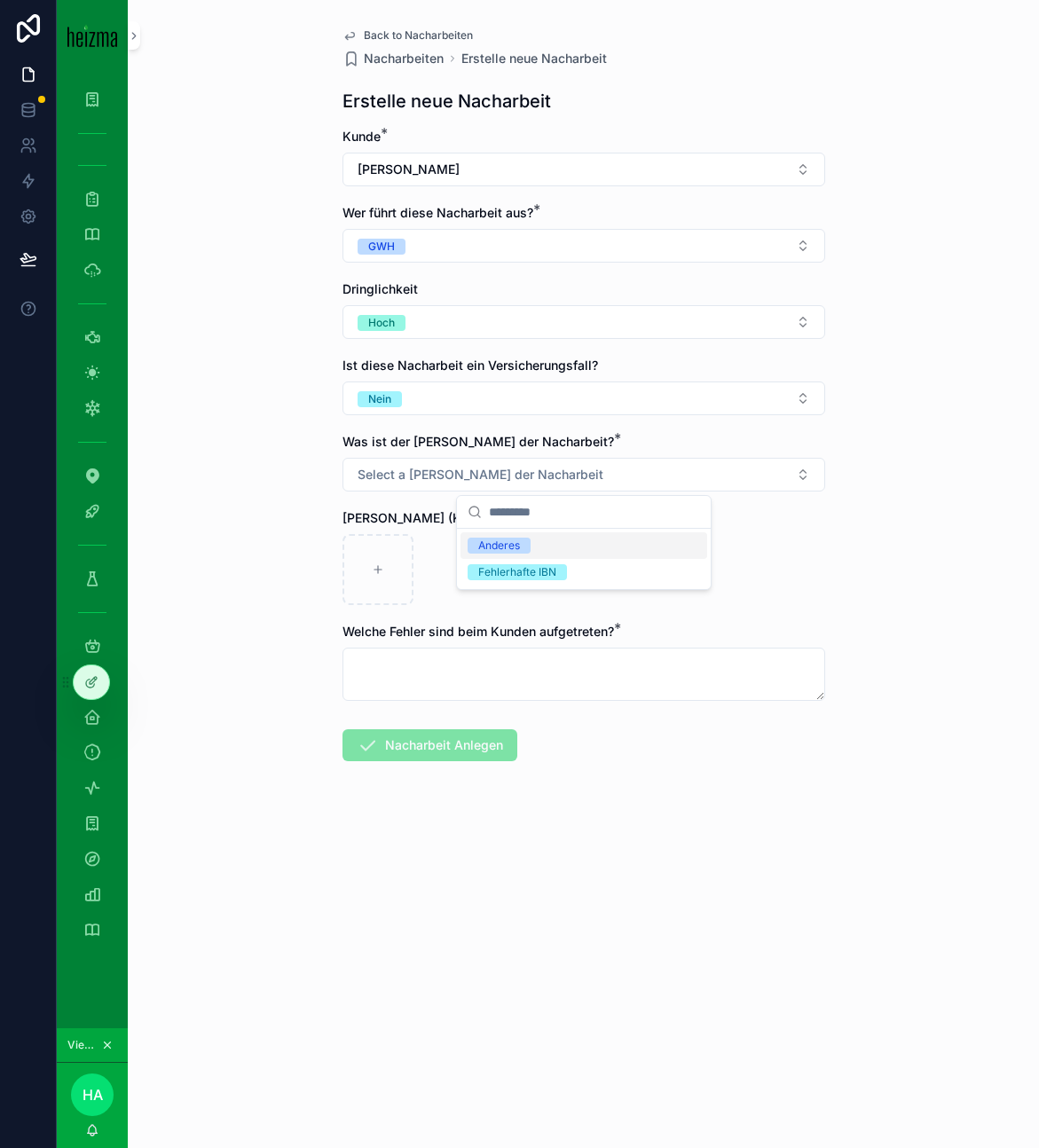
click at [577, 545] on div "Anderes" at bounding box center [584, 545] width 246 height 26
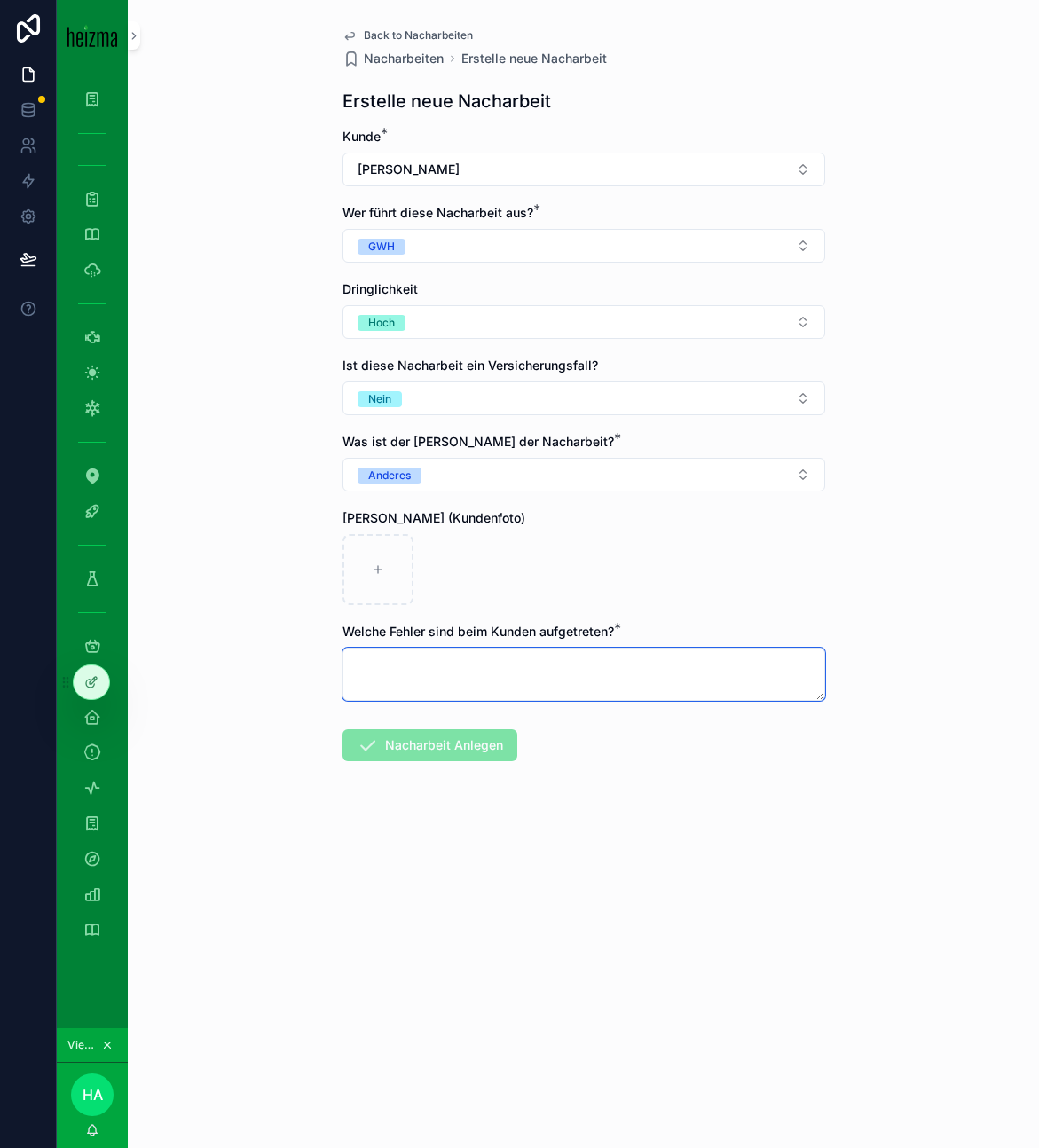
click at [470, 662] on textarea "scrollable content" at bounding box center [584, 674] width 483 height 53
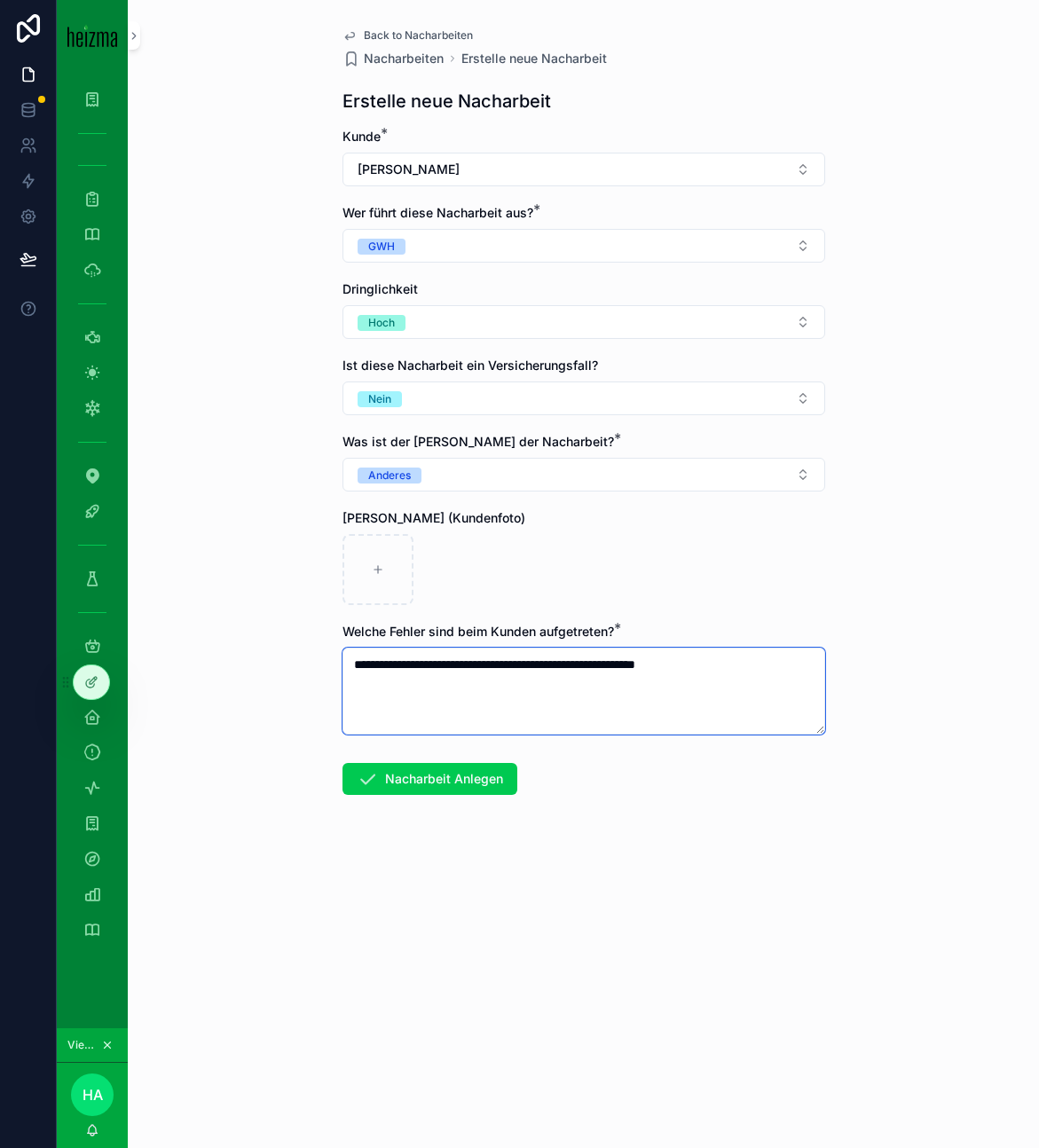
type textarea "**********"
click at [449, 766] on button "Nacharbeit Anlegen" at bounding box center [429, 779] width 175 height 32
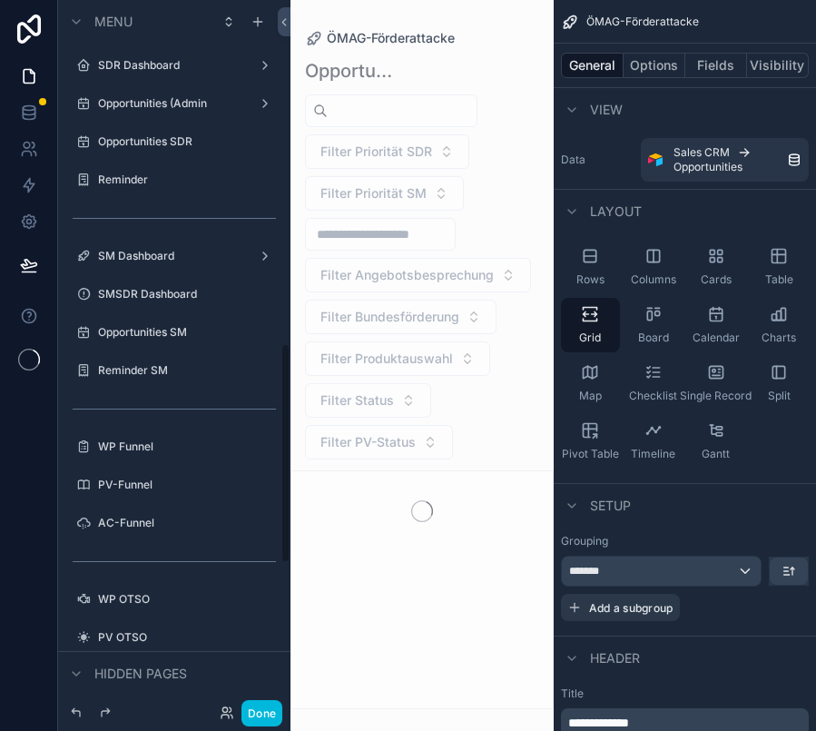
scroll to position [1106, 0]
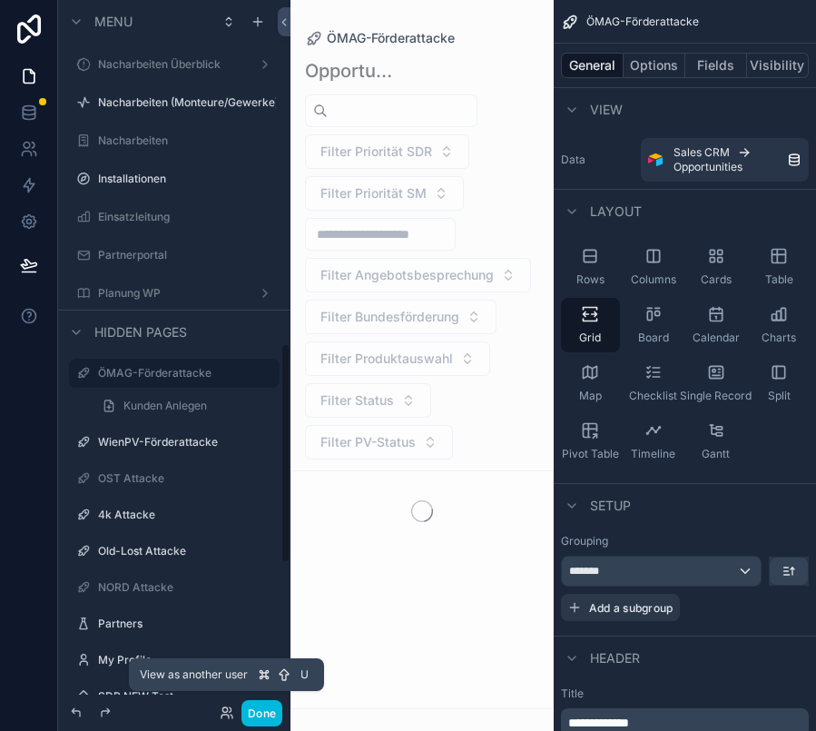
click at [230, 708] on icon at bounding box center [227, 712] width 15 height 15
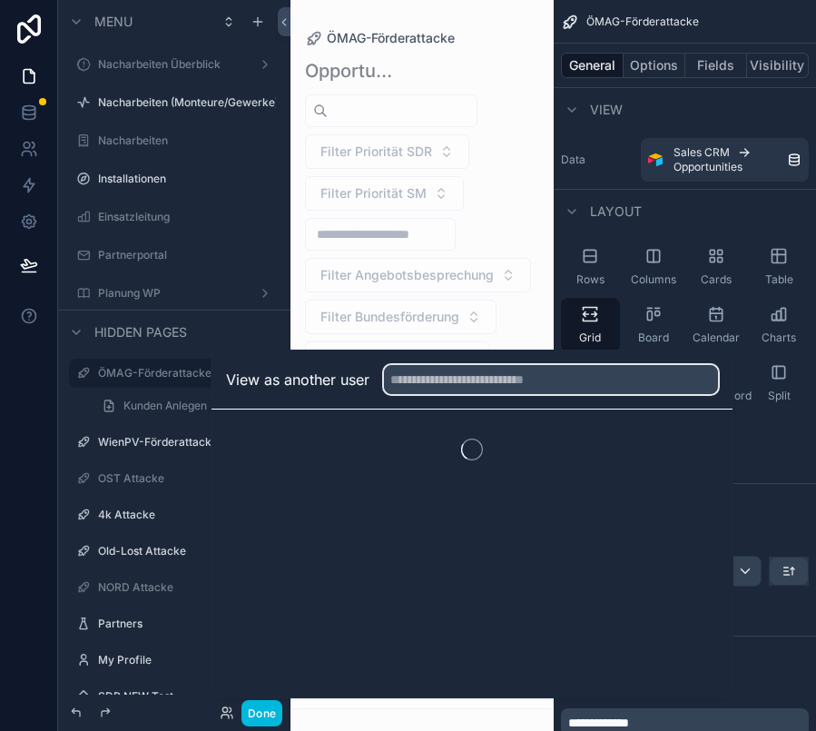
click at [484, 391] on input "text" at bounding box center [551, 379] width 334 height 29
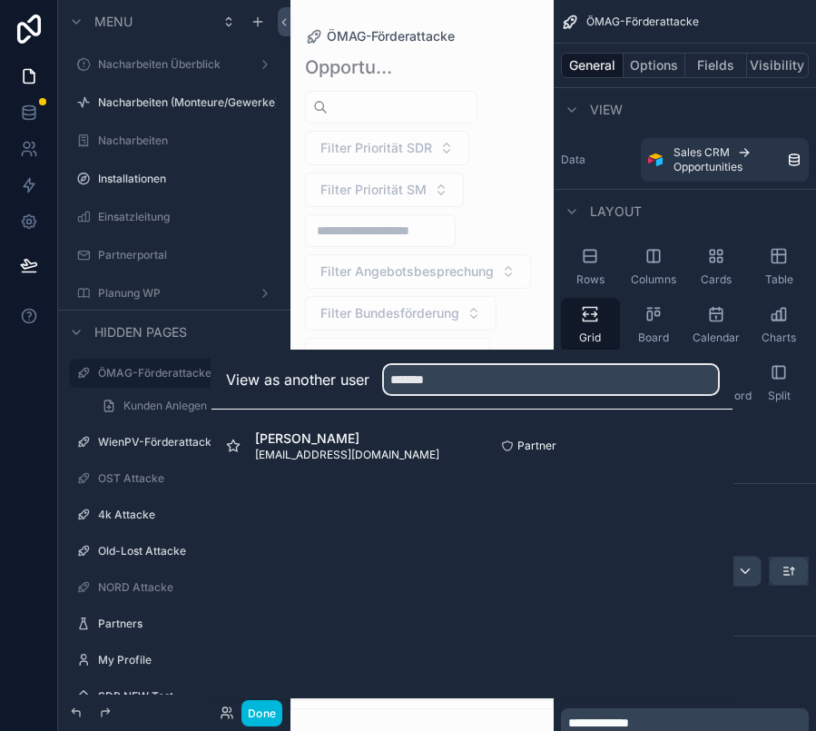
type input "*******"
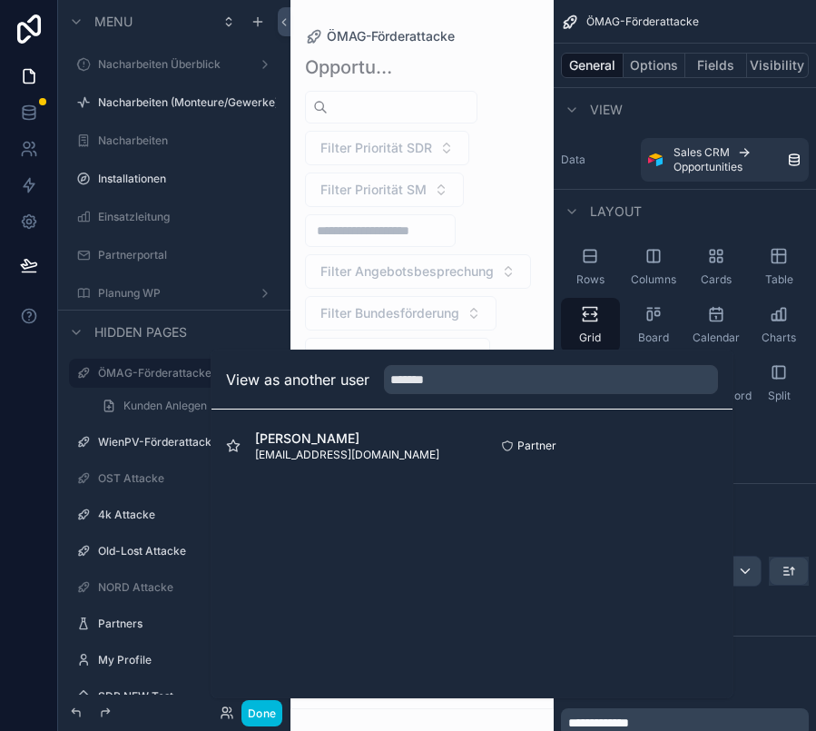
click at [0, 0] on button "Select" at bounding box center [0, 0] width 0 height 0
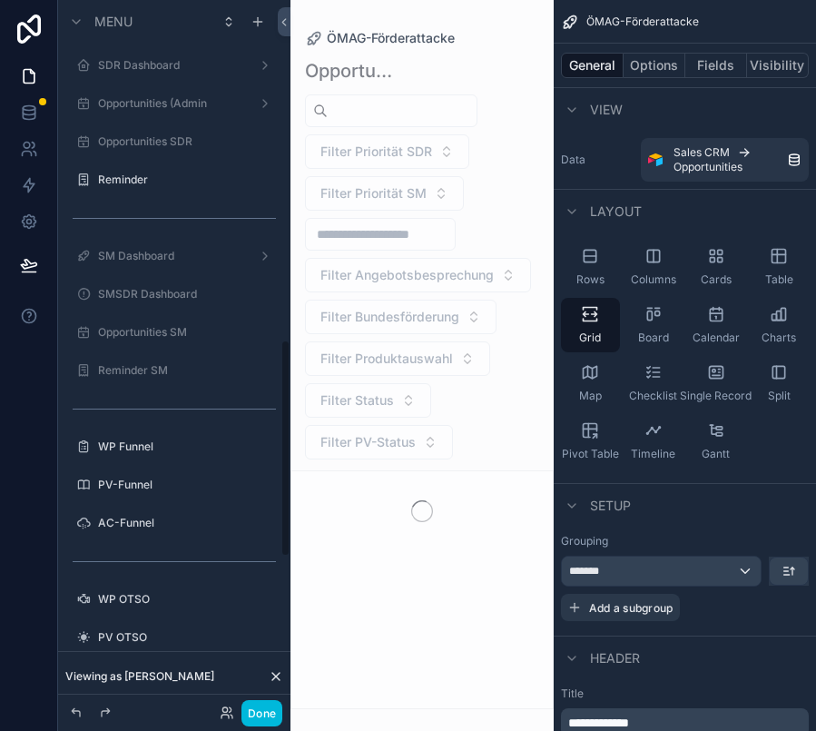
scroll to position [1106, 0]
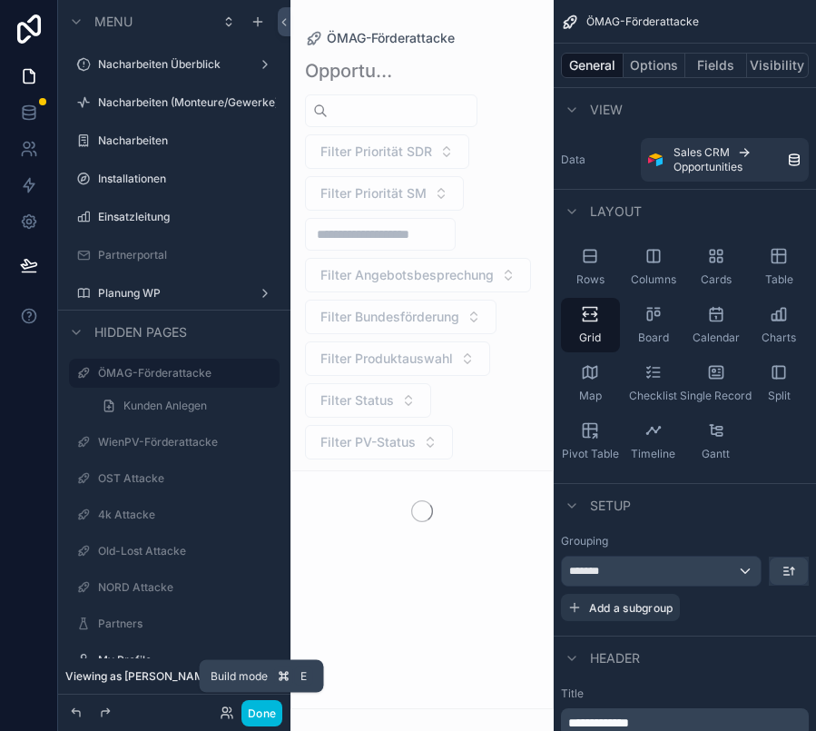
click at [264, 713] on button "Done" at bounding box center [261, 713] width 41 height 26
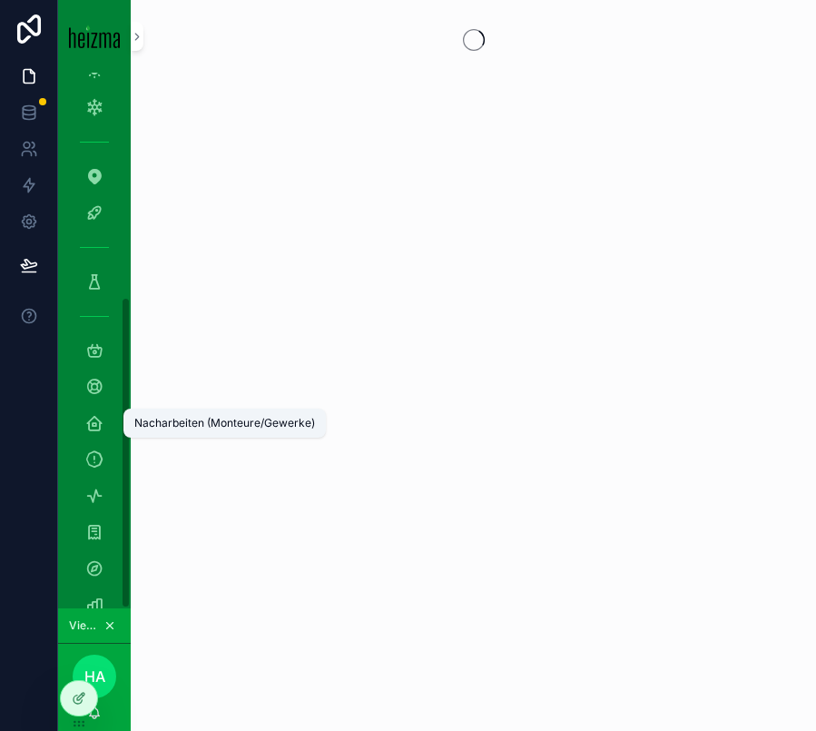
scroll to position [383, 0]
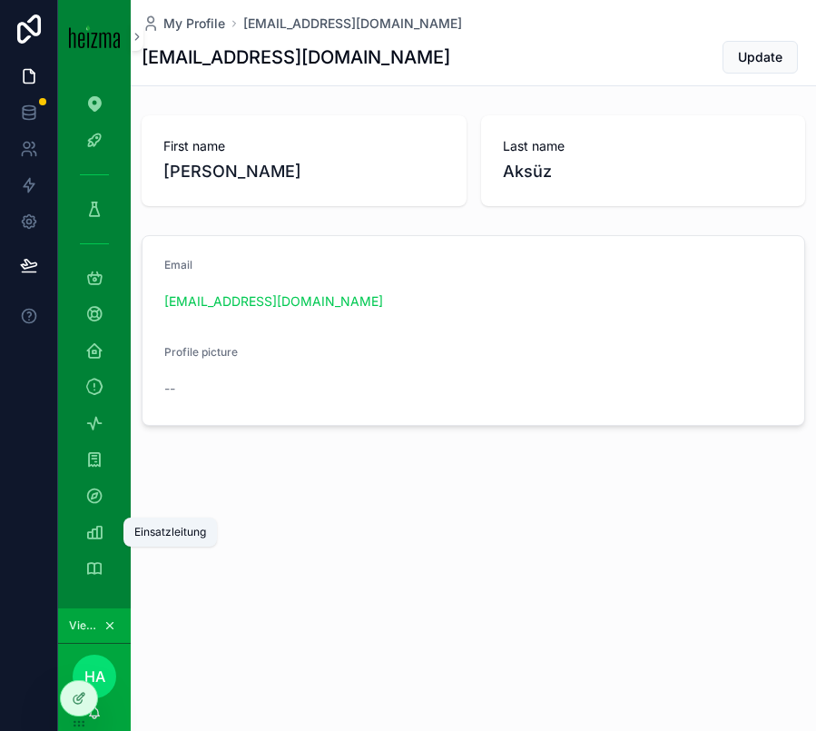
click at [95, 528] on icon "scrollable content" at bounding box center [94, 532] width 18 height 18
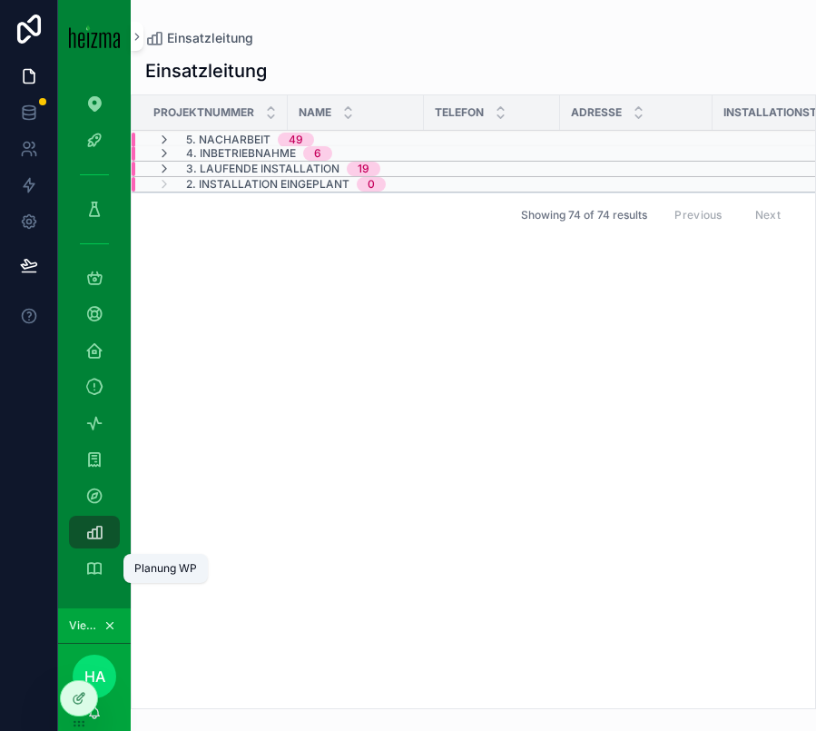
click at [96, 574] on icon "scrollable content" at bounding box center [94, 568] width 18 height 18
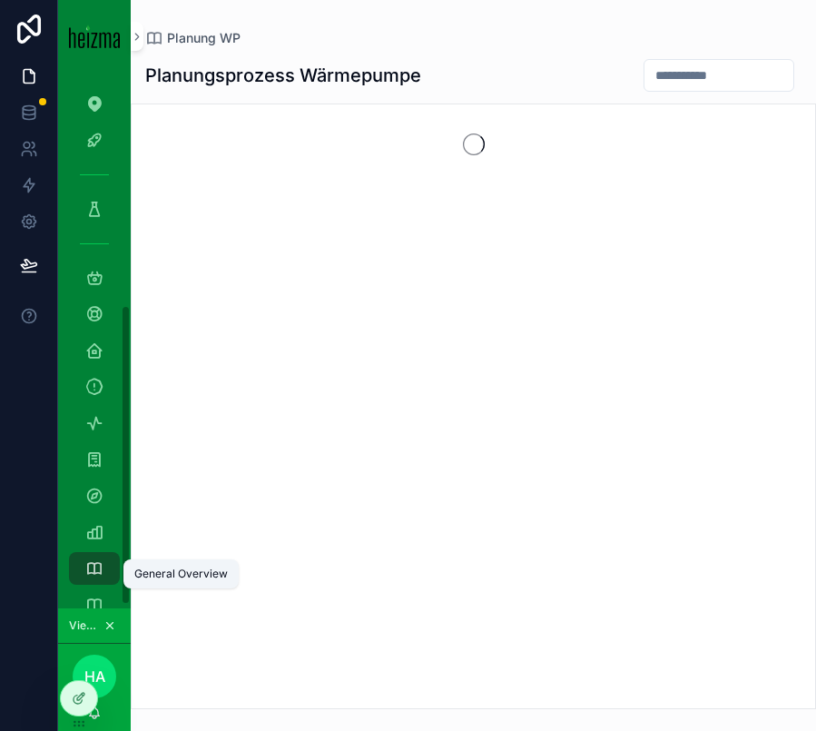
scroll to position [419, 0]
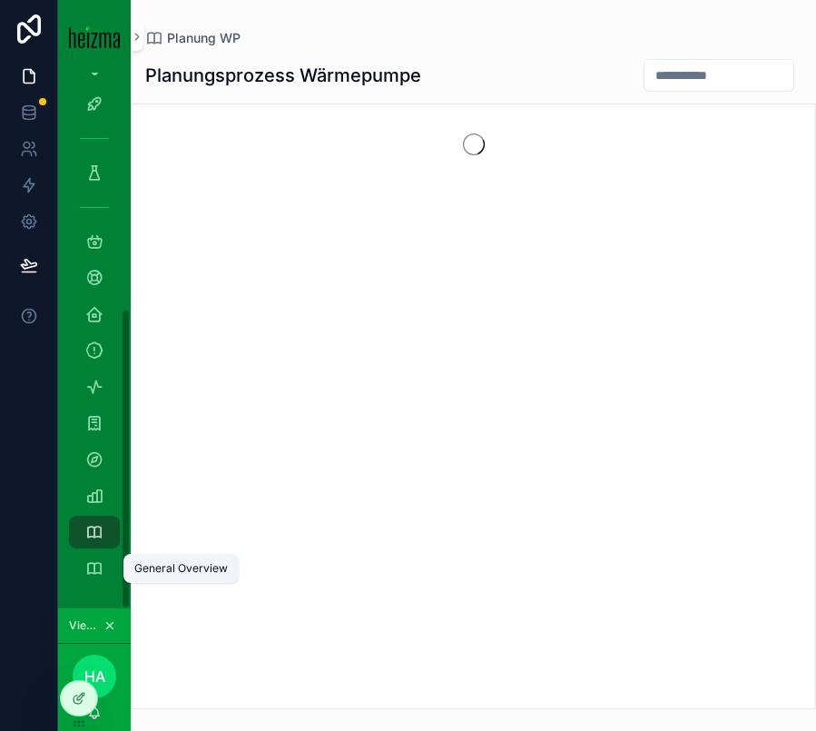
click at [96, 574] on icon "scrollable content" at bounding box center [94, 568] width 18 height 18
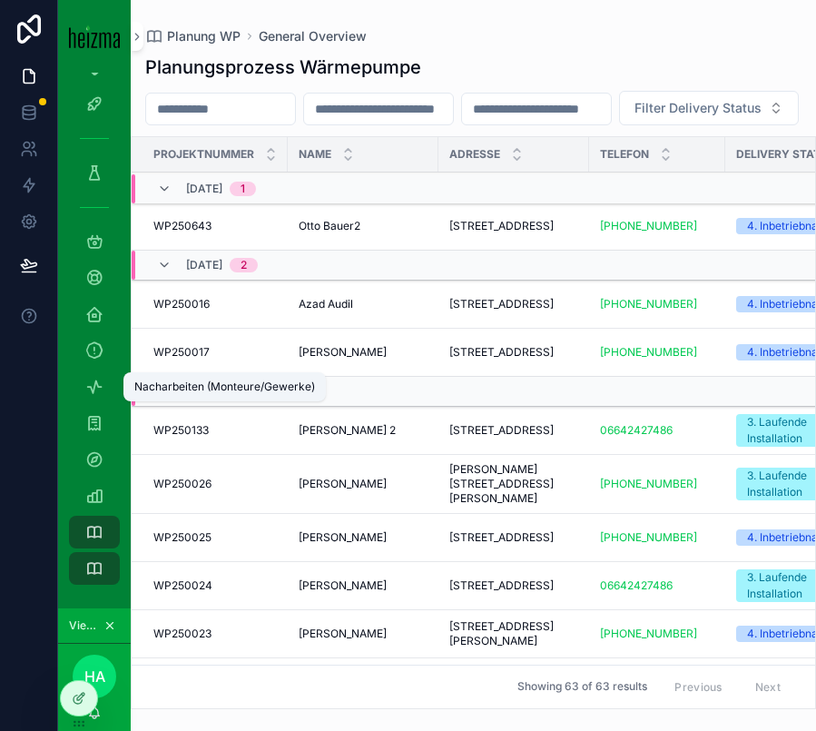
click at [91, 378] on icon "scrollable content" at bounding box center [94, 387] width 18 height 18
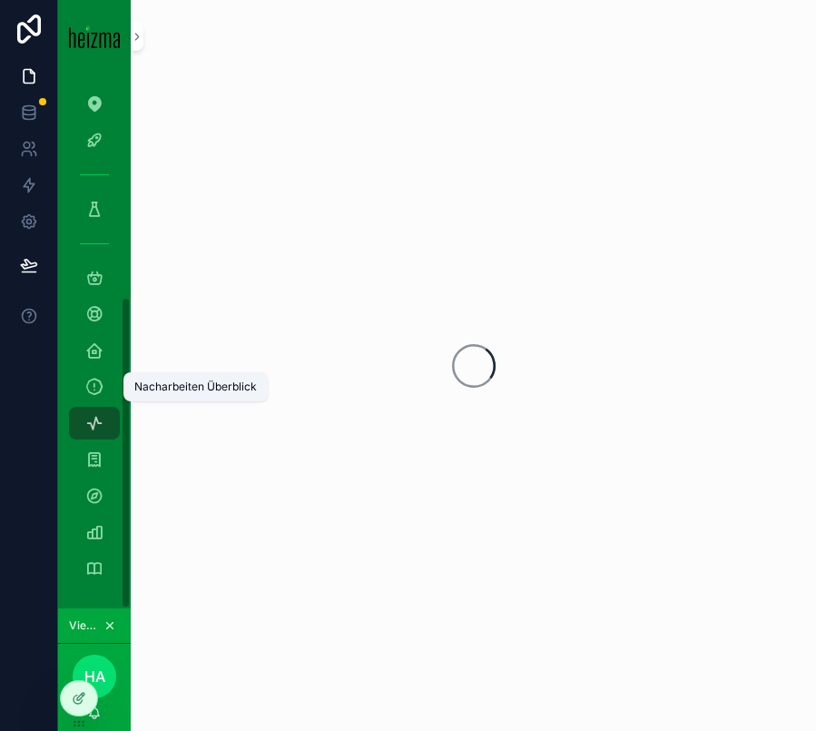
scroll to position [383, 0]
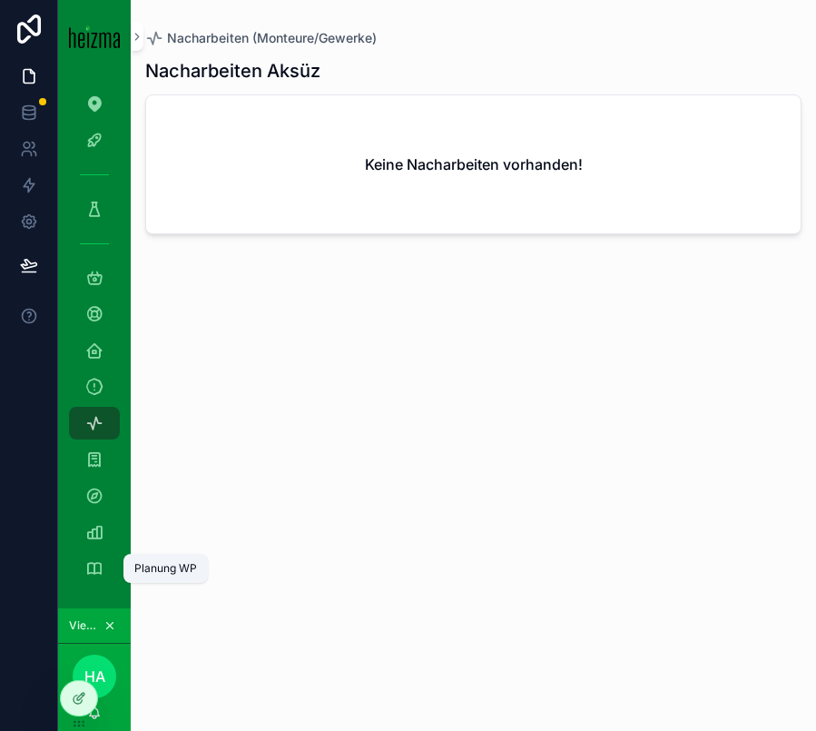
click at [93, 575] on icon "scrollable content" at bounding box center [94, 568] width 18 height 18
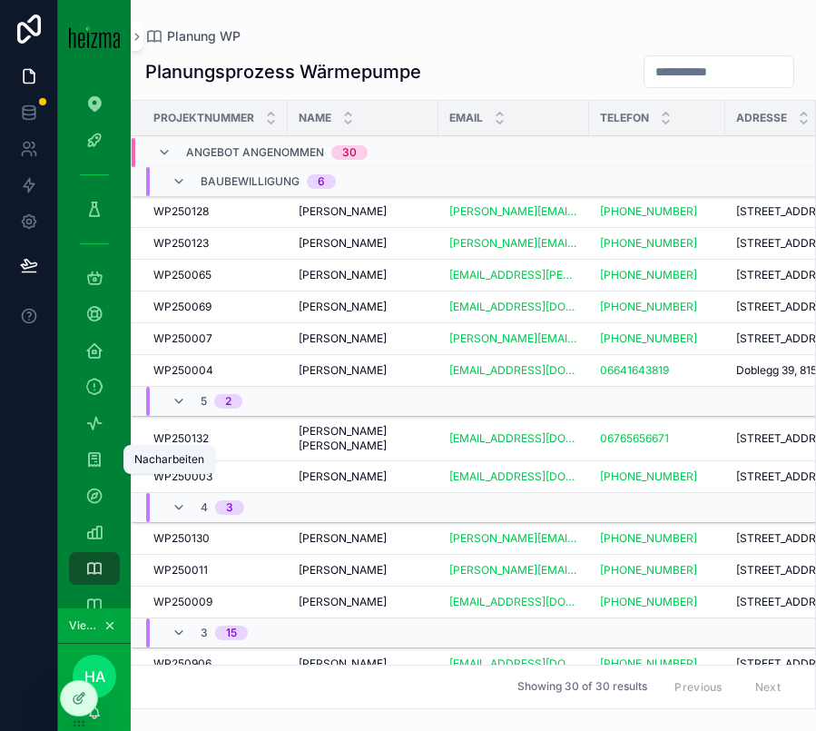
click at [97, 457] on icon "scrollable content" at bounding box center [94, 459] width 18 height 18
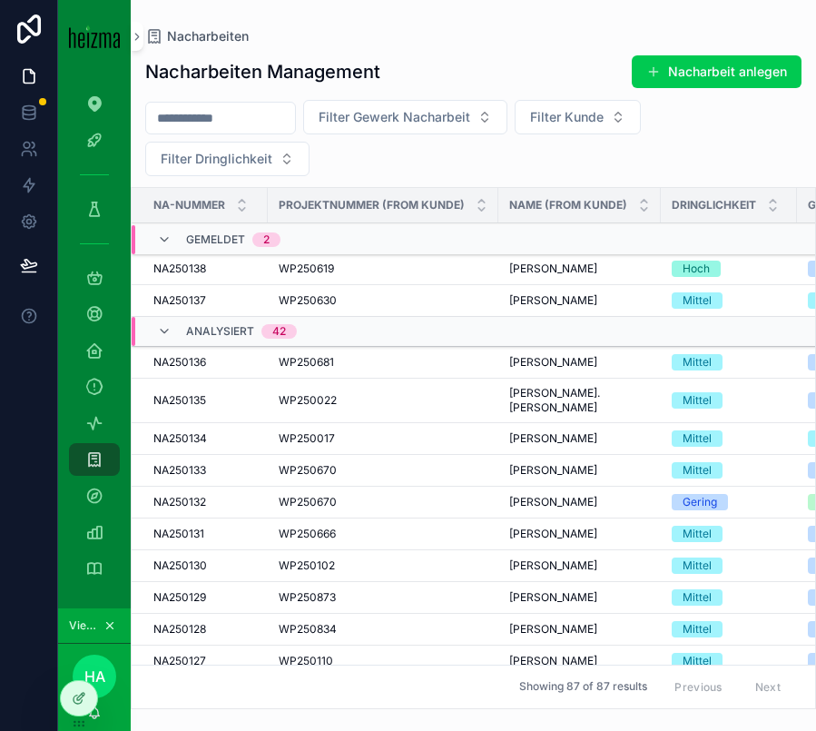
click at [261, 117] on input "scrollable content" at bounding box center [220, 117] width 149 height 25
paste input "*******"
type input "*******"
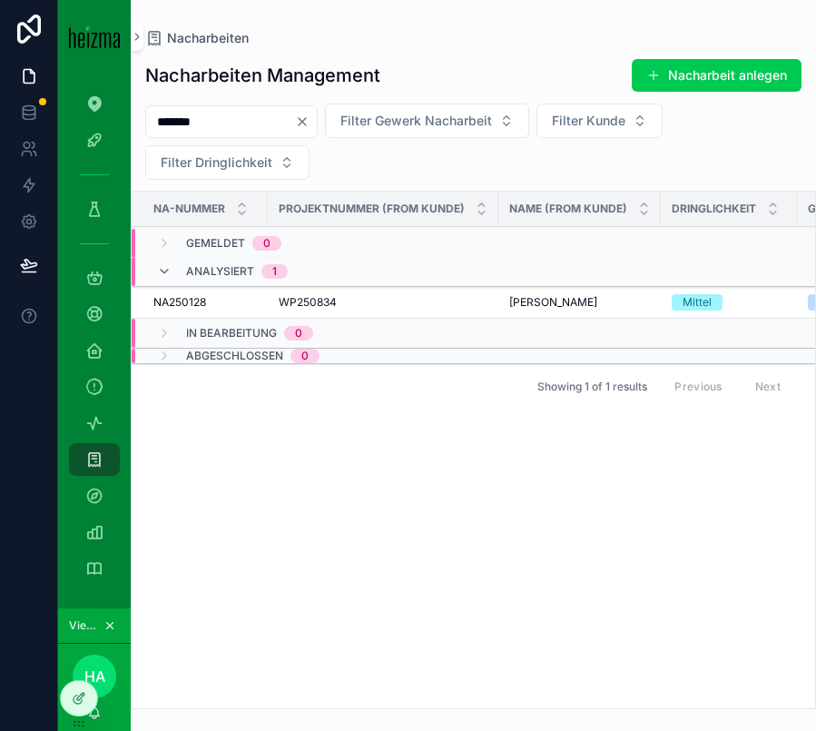
click at [410, 303] on div "WP250834 WP250834" at bounding box center [383, 302] width 209 height 15
